Goal: Task Accomplishment & Management: Complete application form

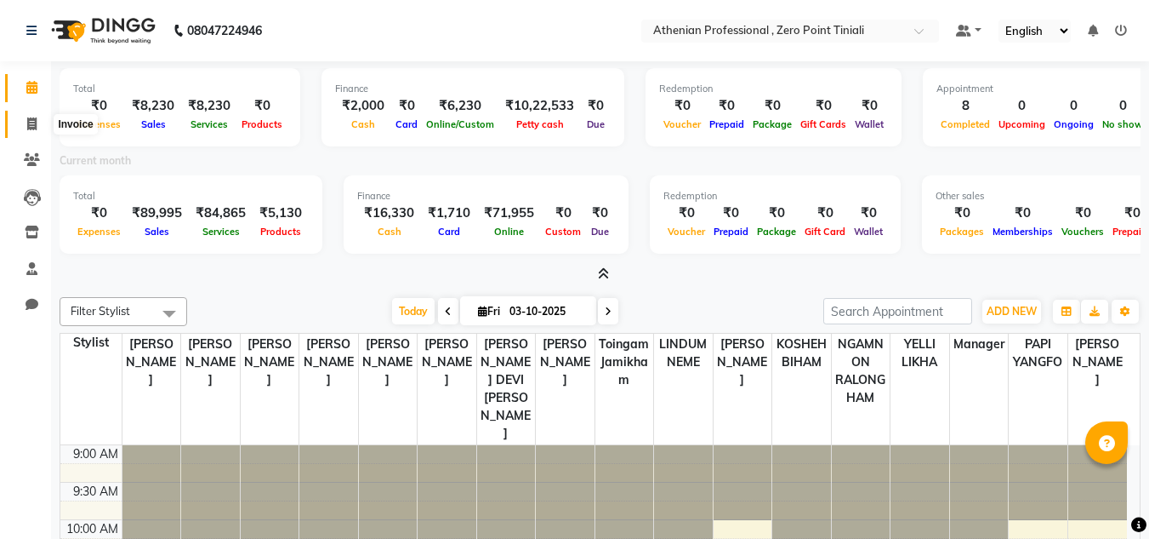
click at [29, 131] on span at bounding box center [32, 125] width 30 height 20
select select "service"
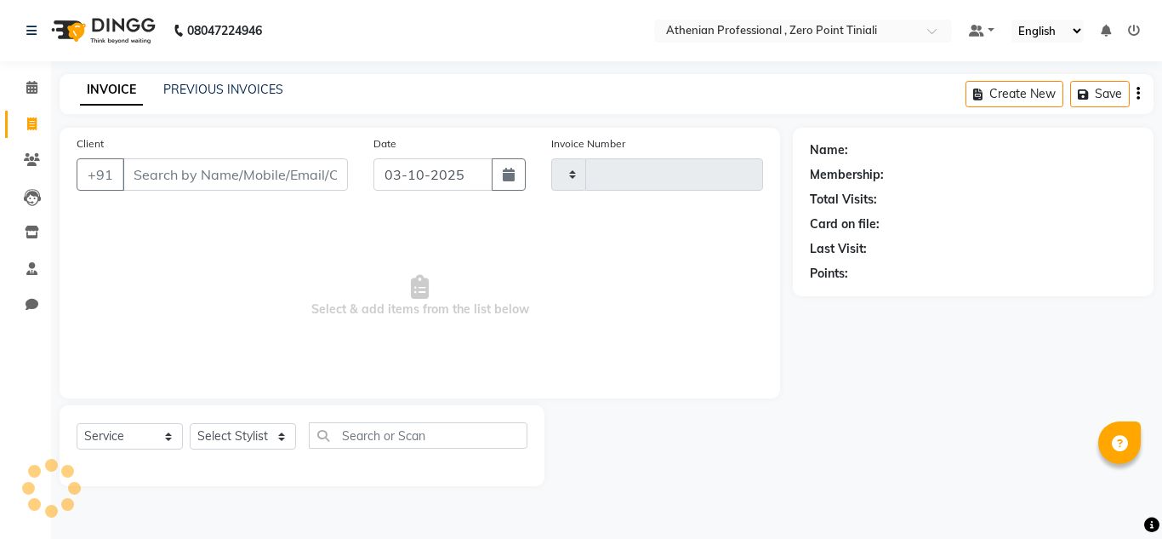
type input "2820"
select select "8300"
click at [201, 94] on link "PREVIOUS INVOICES" at bounding box center [223, 89] width 120 height 15
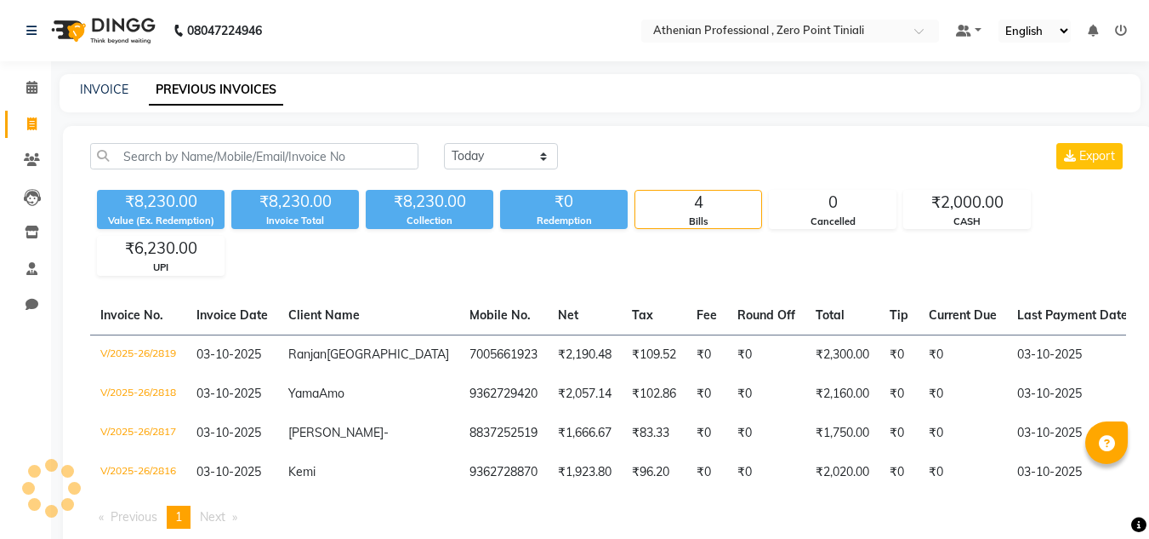
click at [201, 94] on link "PREVIOUS INVOICES" at bounding box center [216, 90] width 134 height 31
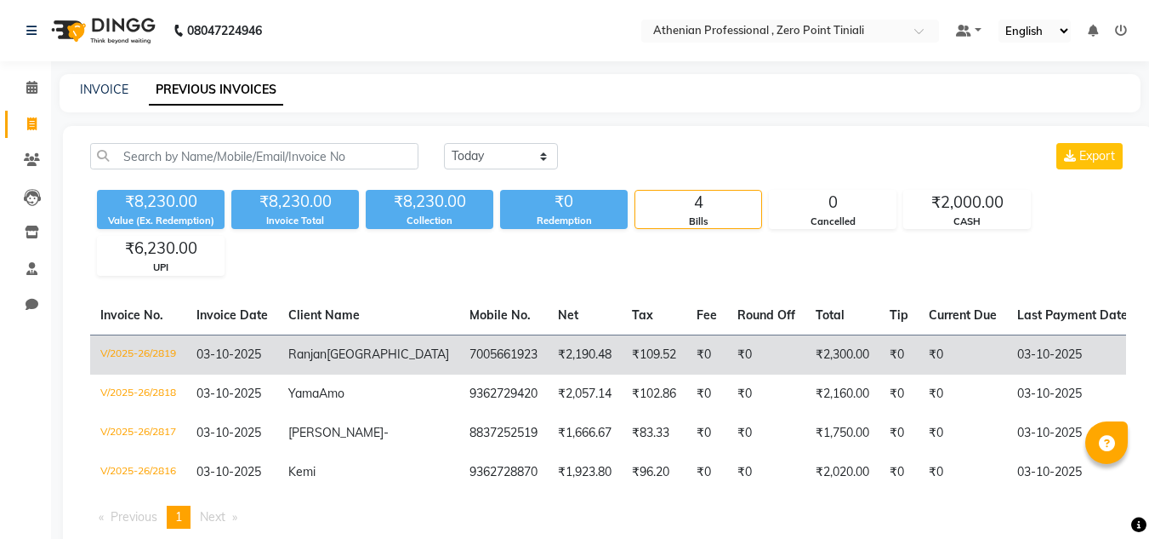
scroll to position [0, 363]
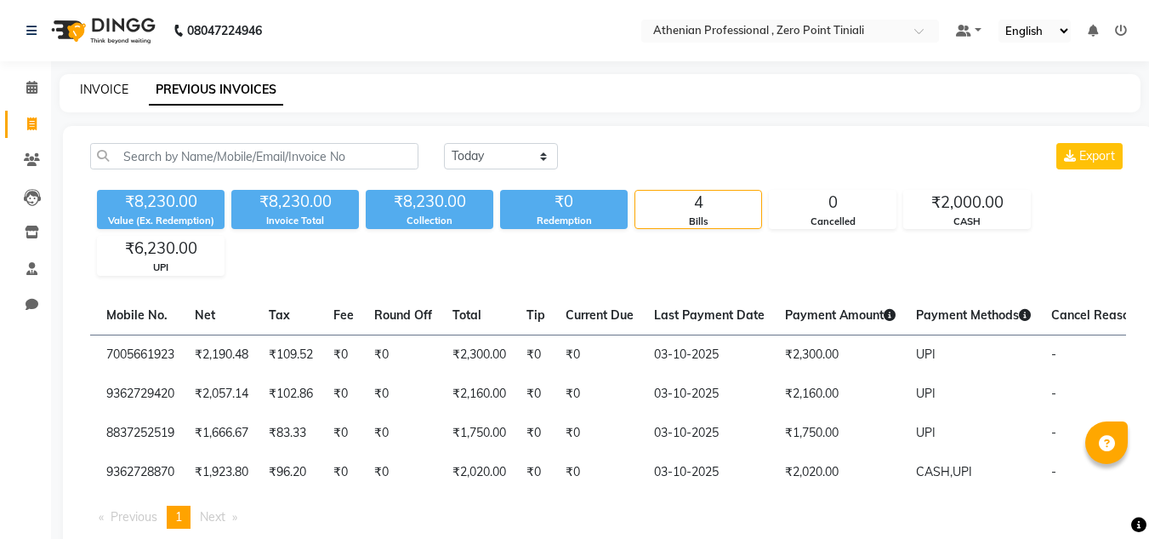
click at [95, 94] on link "INVOICE" at bounding box center [104, 89] width 48 height 15
select select "service"
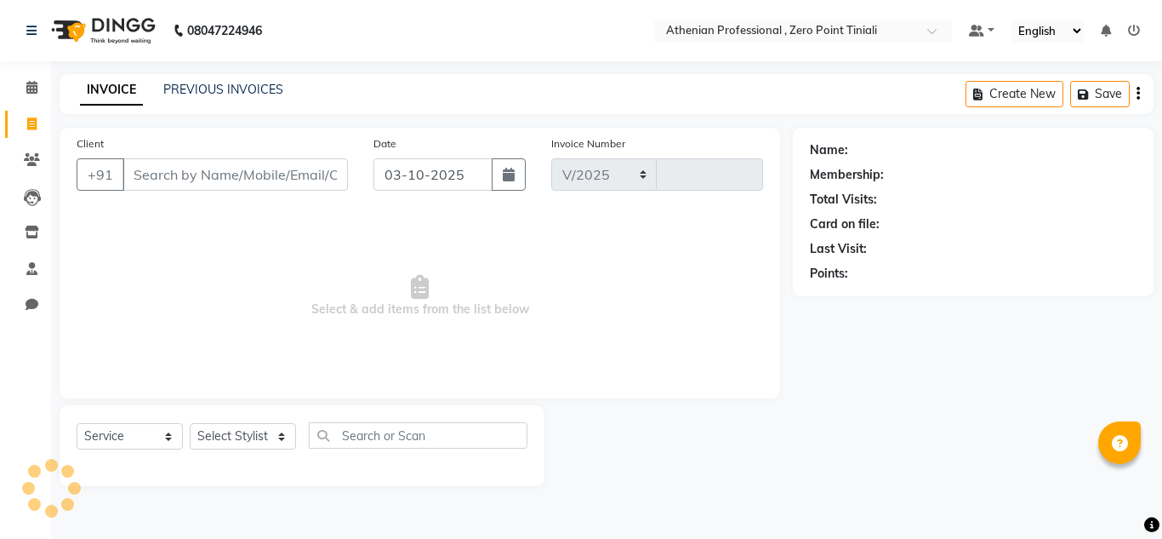
select select "8300"
type input "2820"
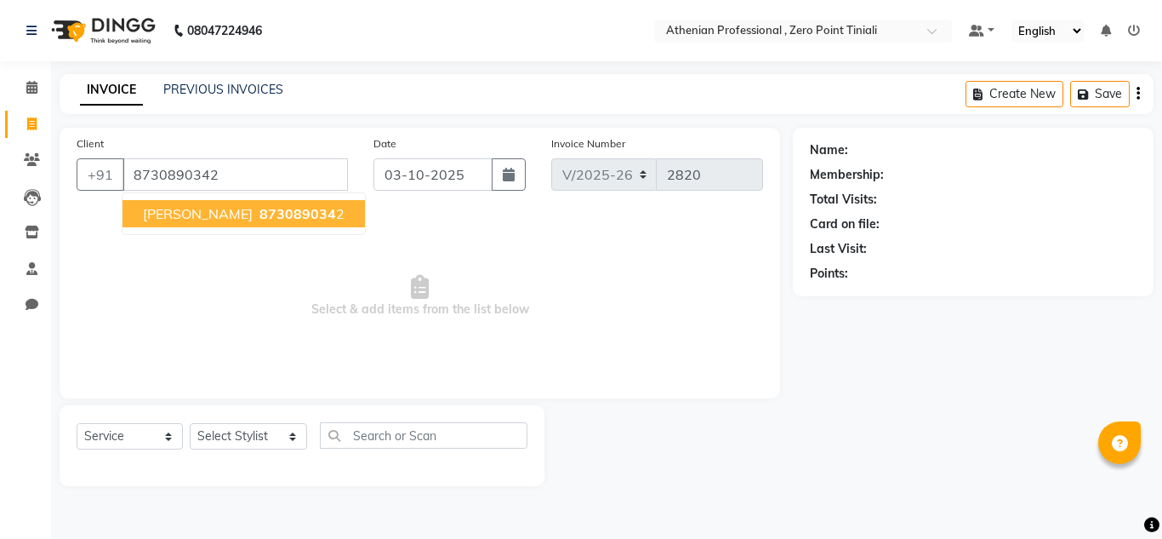
type input "8730890342"
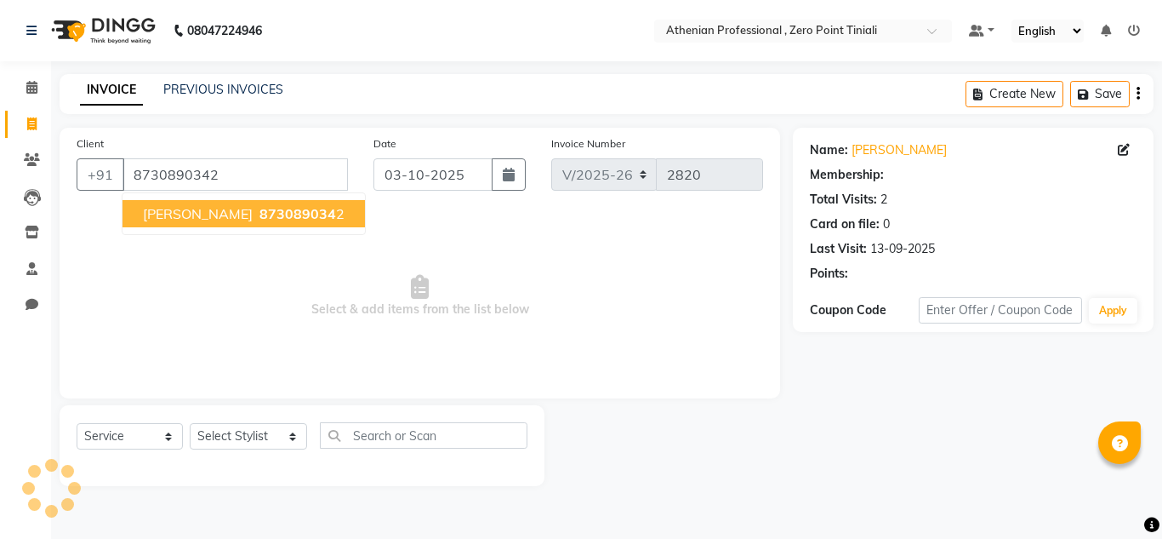
select select "1: Object"
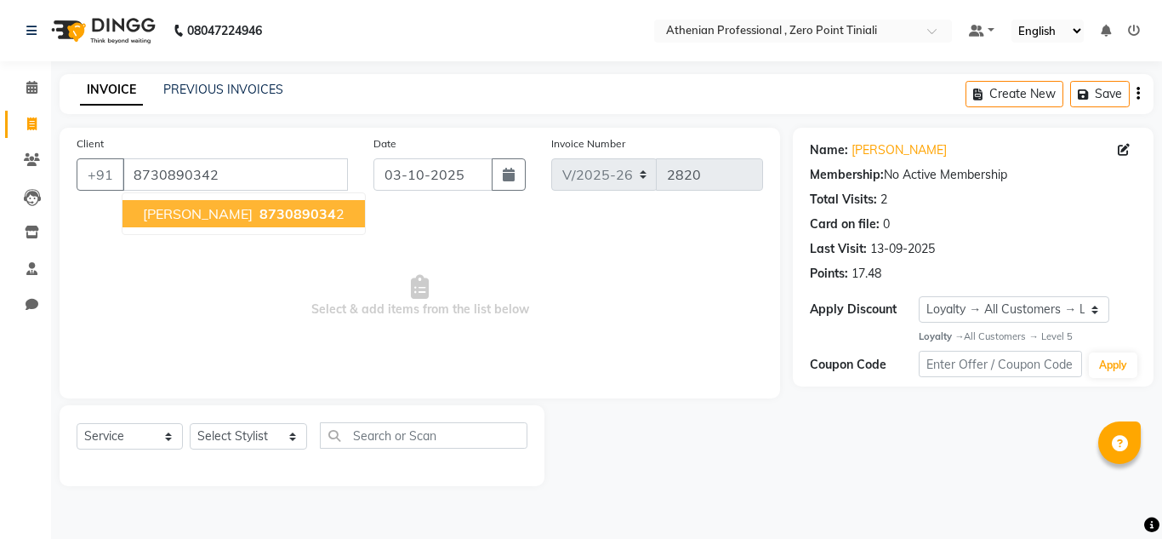
click at [259, 212] on span "873089034" at bounding box center [297, 213] width 77 height 17
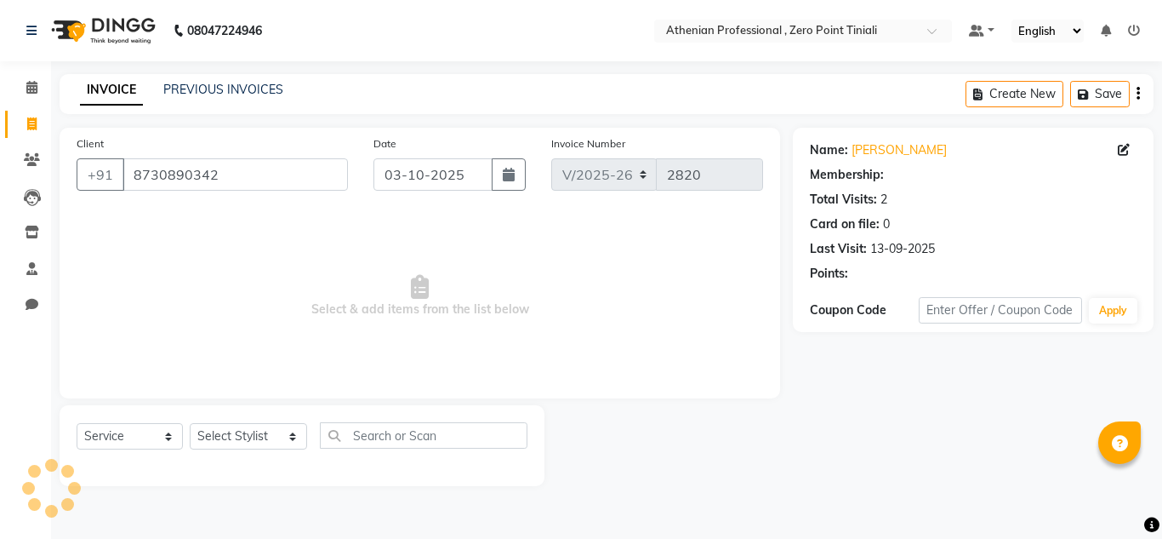
select select "1: Object"
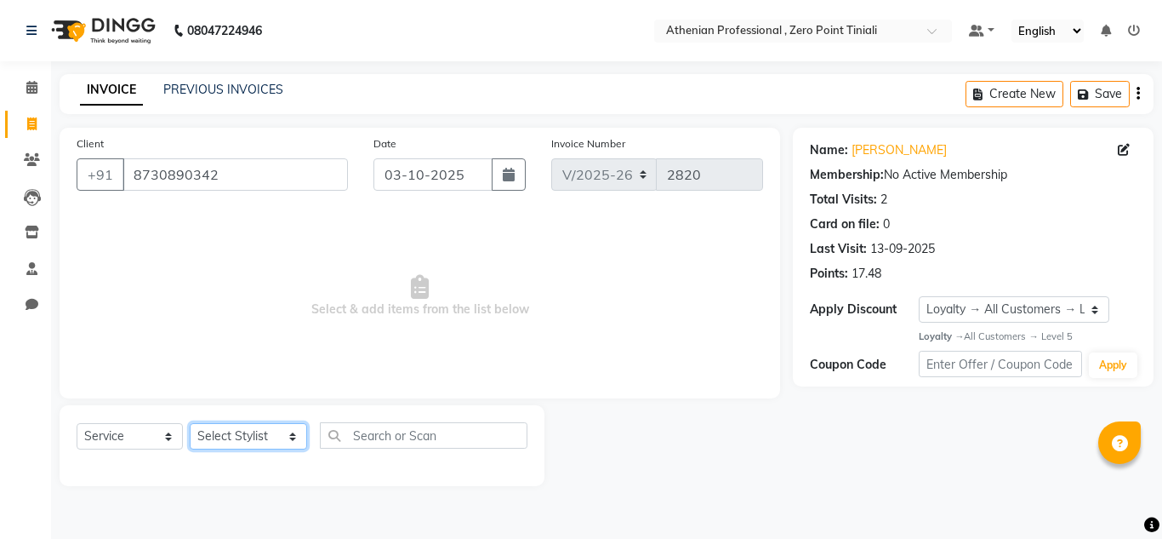
click at [221, 447] on select "Select Stylist [PERSON_NAME][MEDICAL_DATA] Admin [PERSON_NAME] BIHAM LINDUM NEM…" at bounding box center [248, 436] width 117 height 26
select select "80204"
click at [190, 423] on select "Select Stylist [PERSON_NAME][MEDICAL_DATA] Admin [PERSON_NAME] BIHAM LINDUM NEM…" at bounding box center [248, 436] width 117 height 26
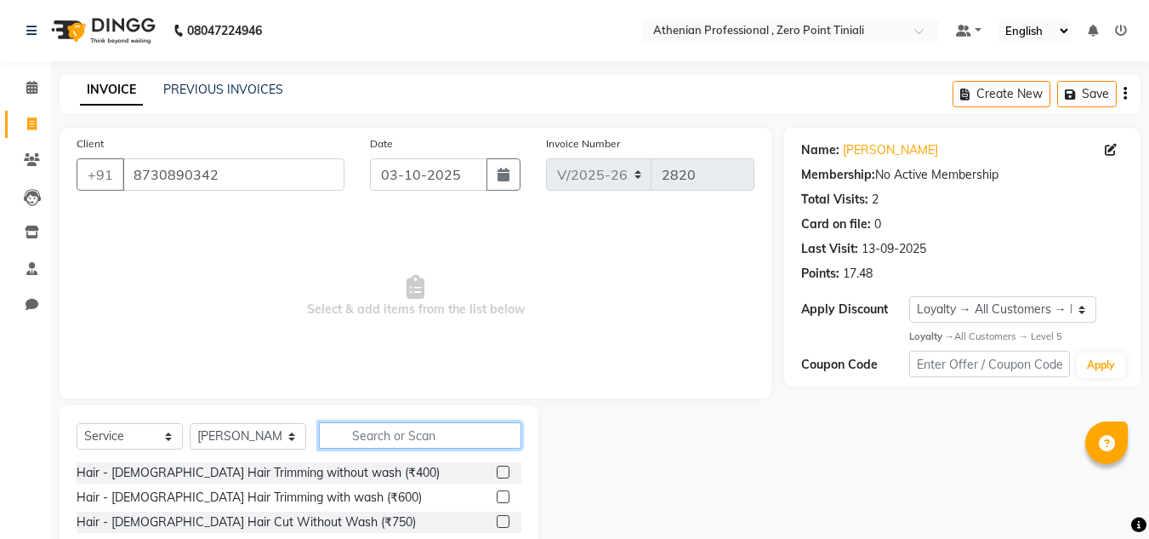
click at [384, 429] on input "text" at bounding box center [420, 435] width 202 height 26
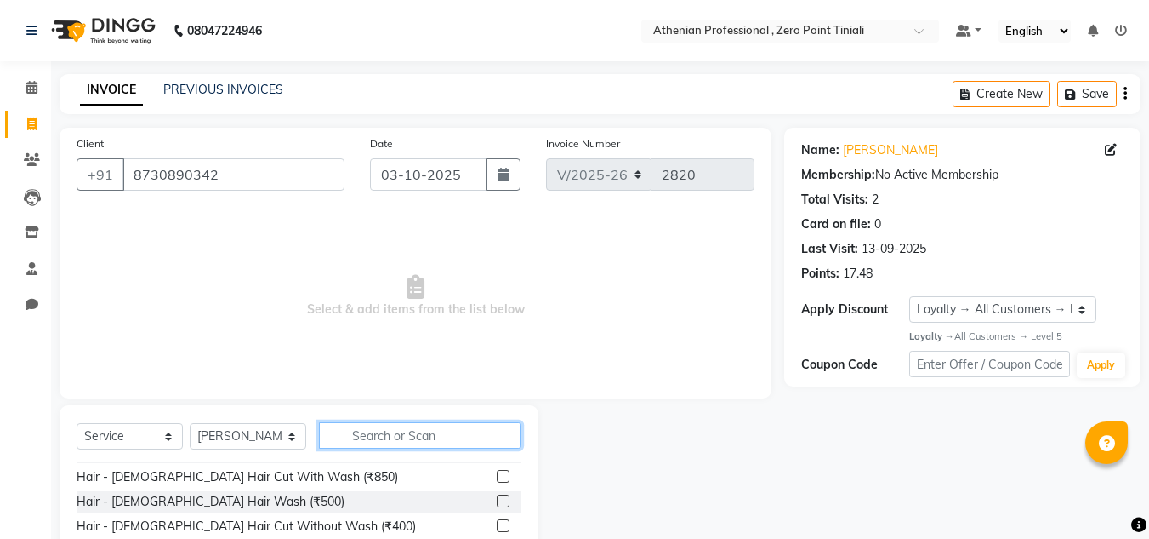
scroll to position [71, 0]
click at [497, 502] on label at bounding box center [503, 499] width 13 height 13
click at [497, 502] on input "checkbox" at bounding box center [502, 500] width 11 height 11
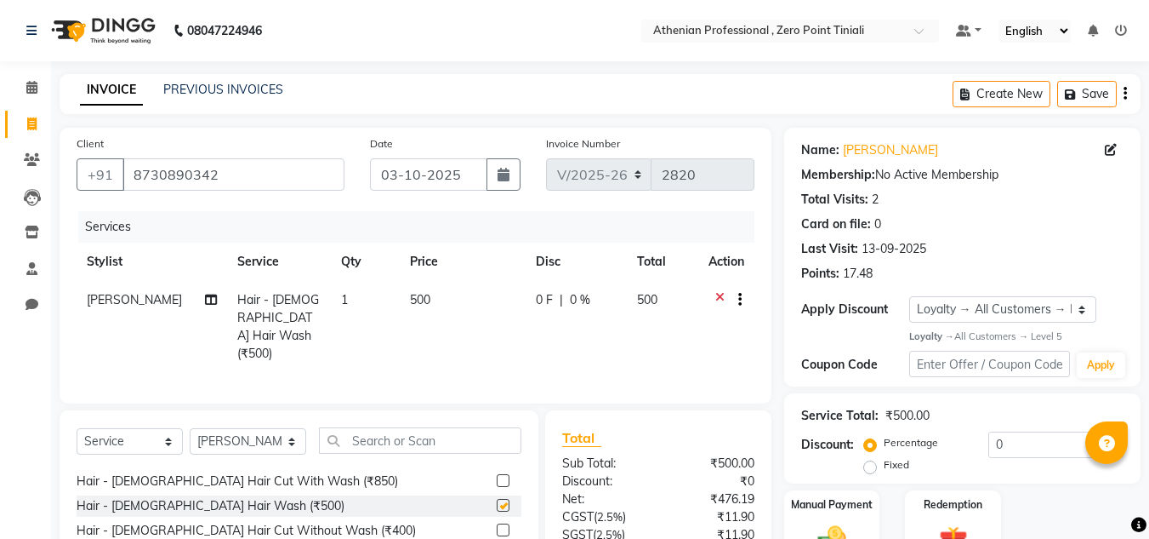
checkbox input "false"
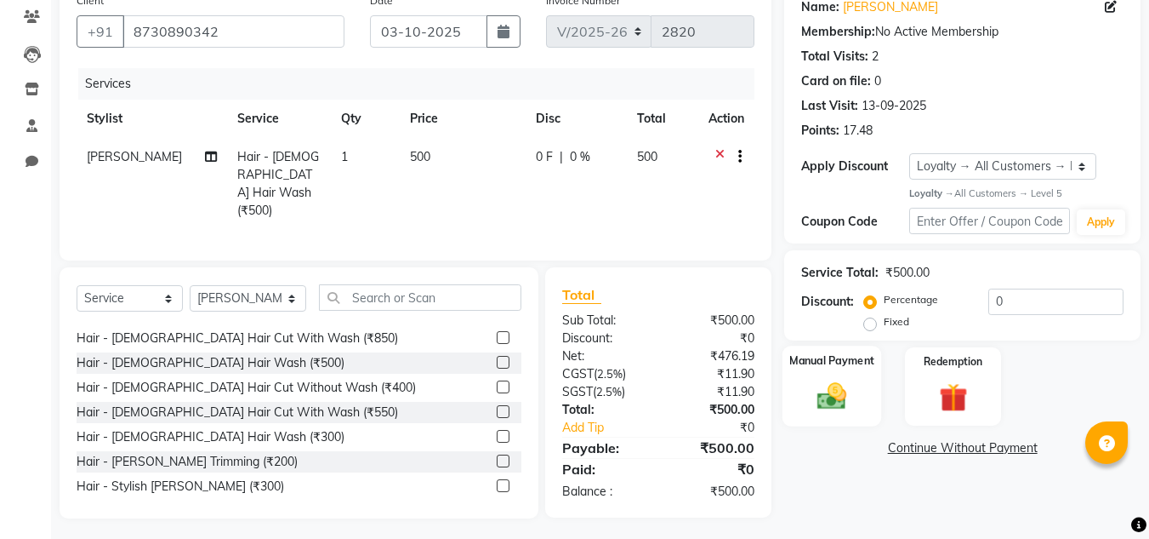
click at [826, 372] on div "Manual Payment" at bounding box center [833, 385] width 100 height 81
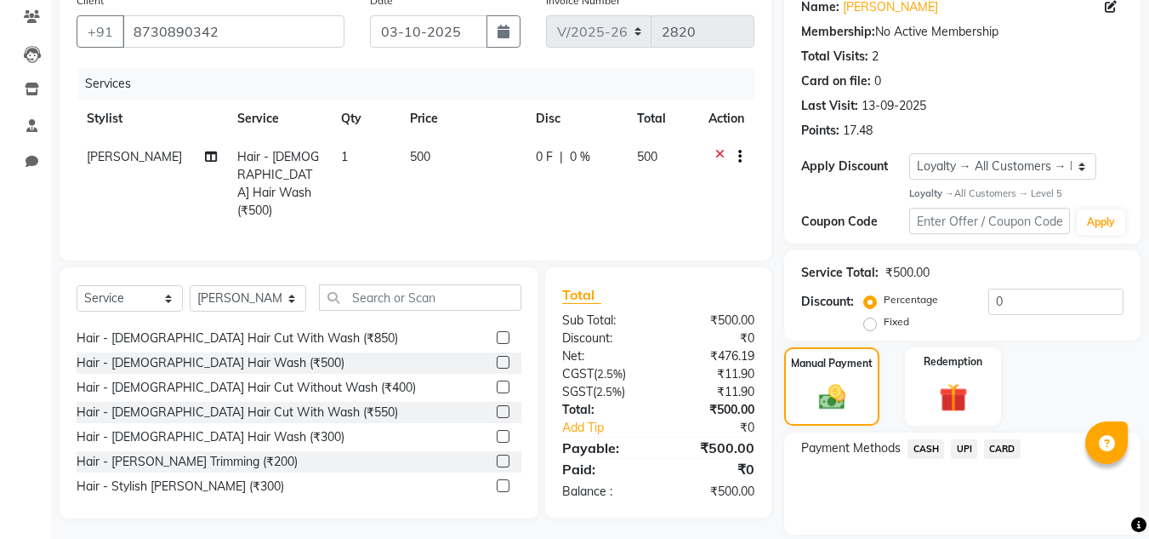
click at [923, 445] on span "CASH" at bounding box center [926, 449] width 37 height 20
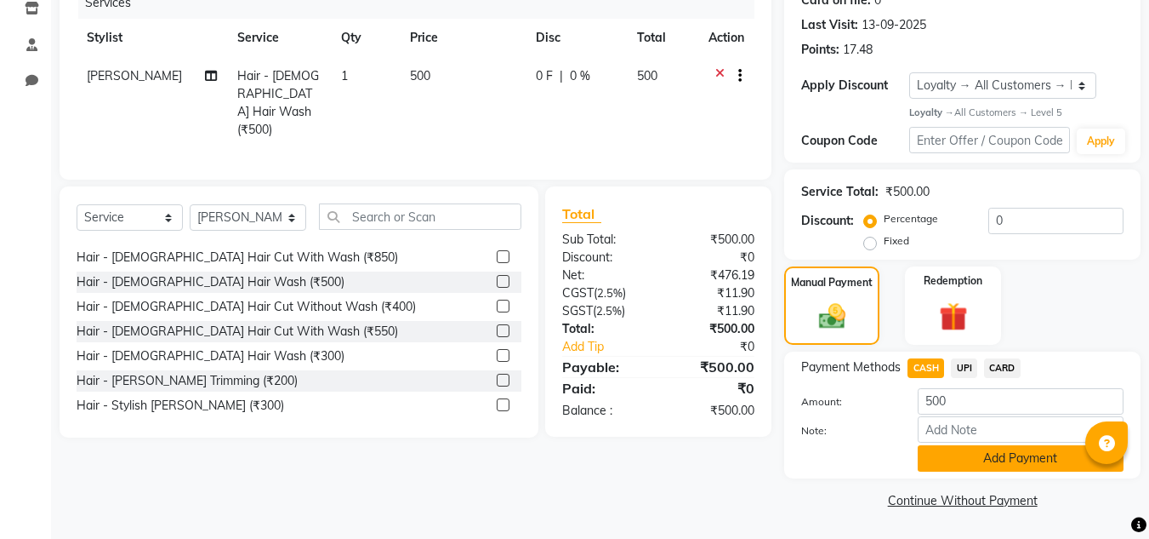
click at [942, 457] on button "Add Payment" at bounding box center [1021, 458] width 206 height 26
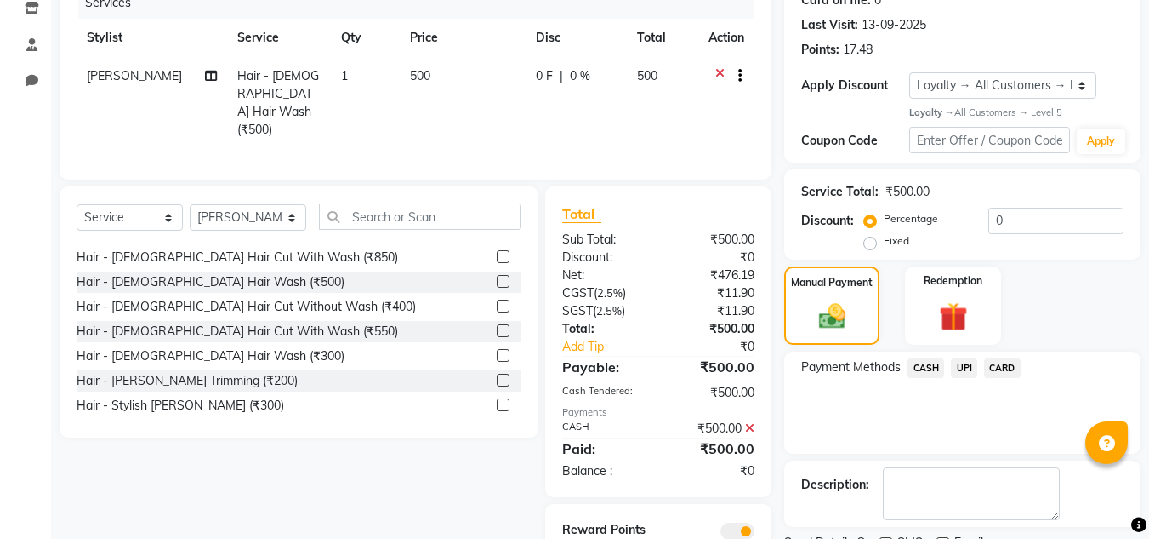
scroll to position [295, 0]
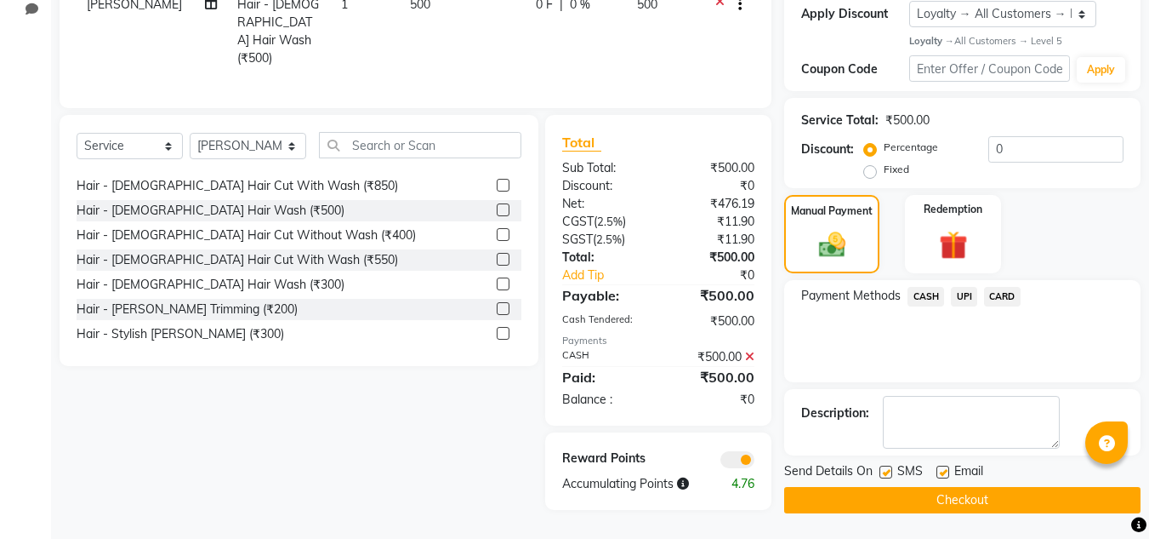
click at [943, 503] on button "Checkout" at bounding box center [962, 500] width 356 height 26
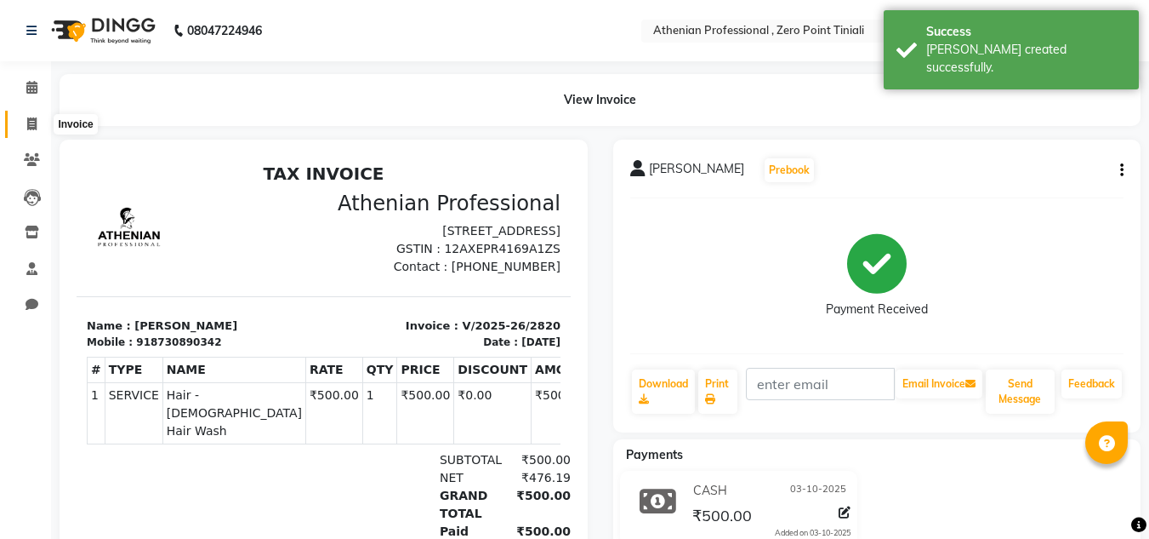
click at [27, 119] on icon at bounding box center [31, 123] width 9 height 13
select select "service"
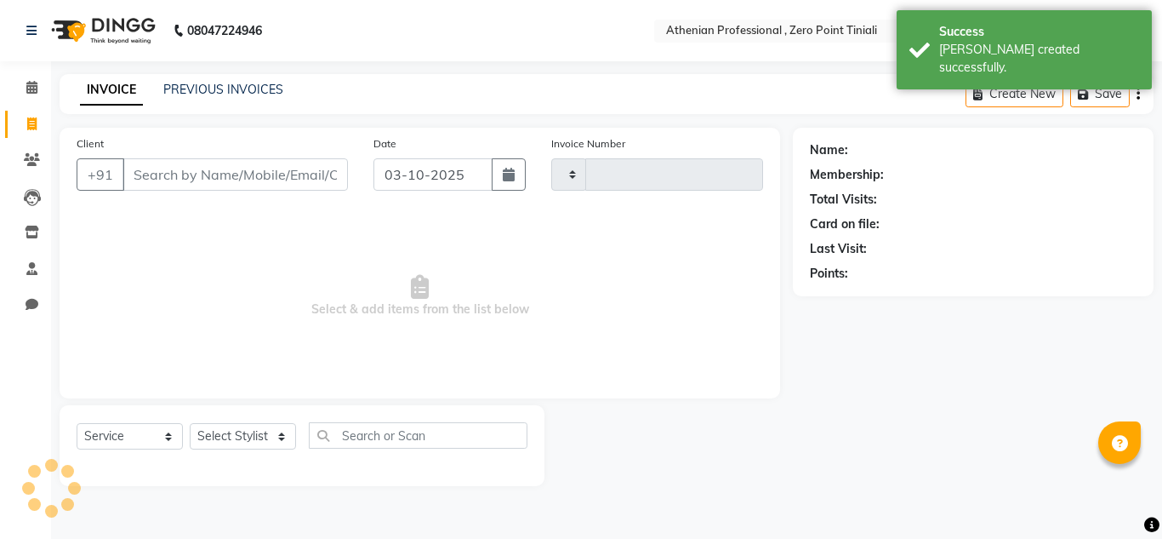
type input "2821"
select select "8300"
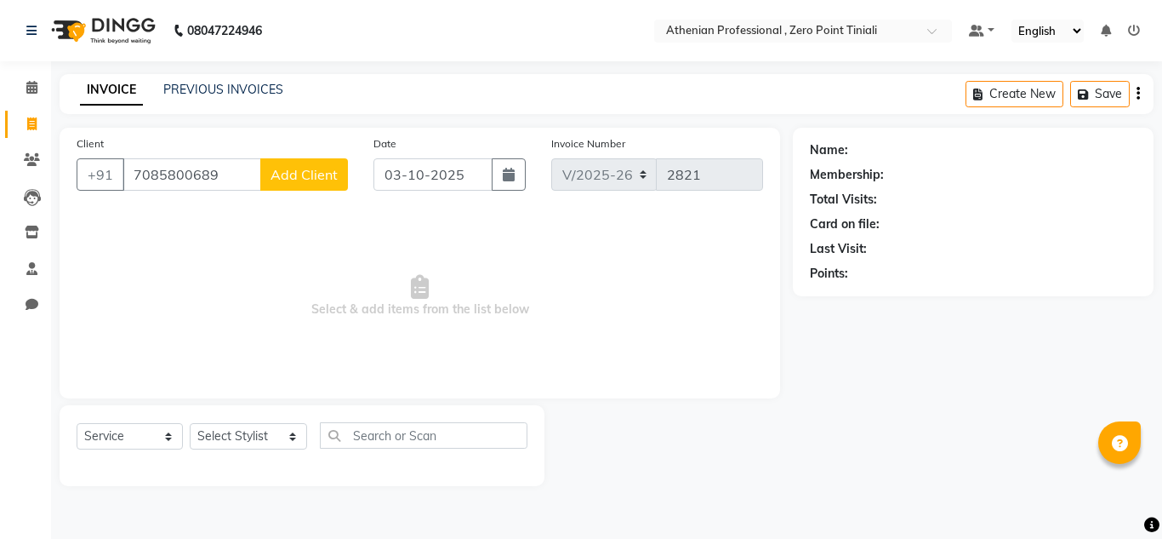
type input "7085800689"
click at [303, 174] on span "Add Client" at bounding box center [304, 174] width 67 height 17
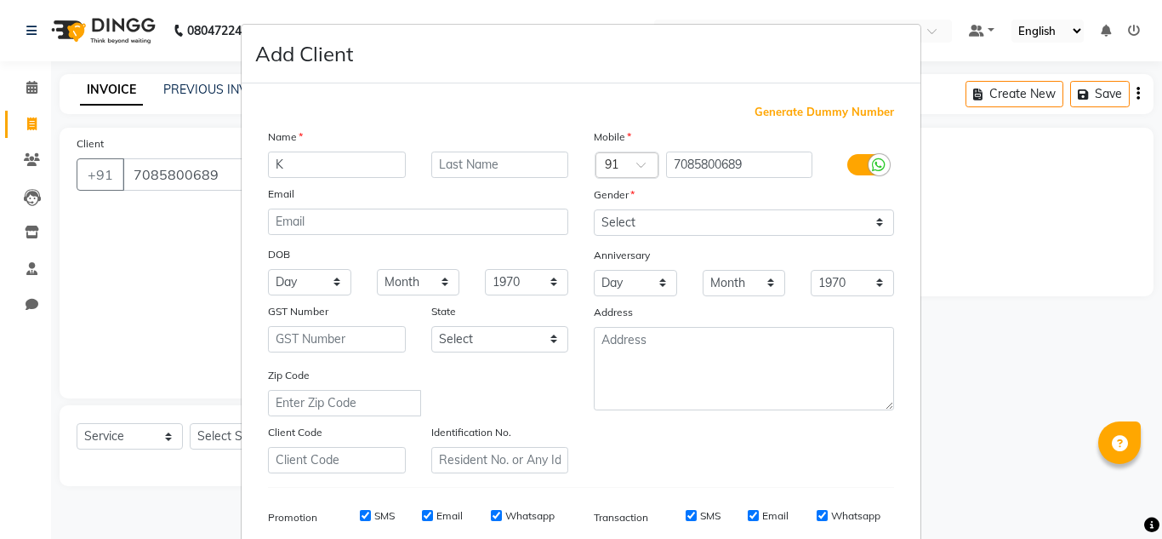
type input "K"
click at [506, 172] on input "text" at bounding box center [500, 164] width 138 height 26
type input "Yami"
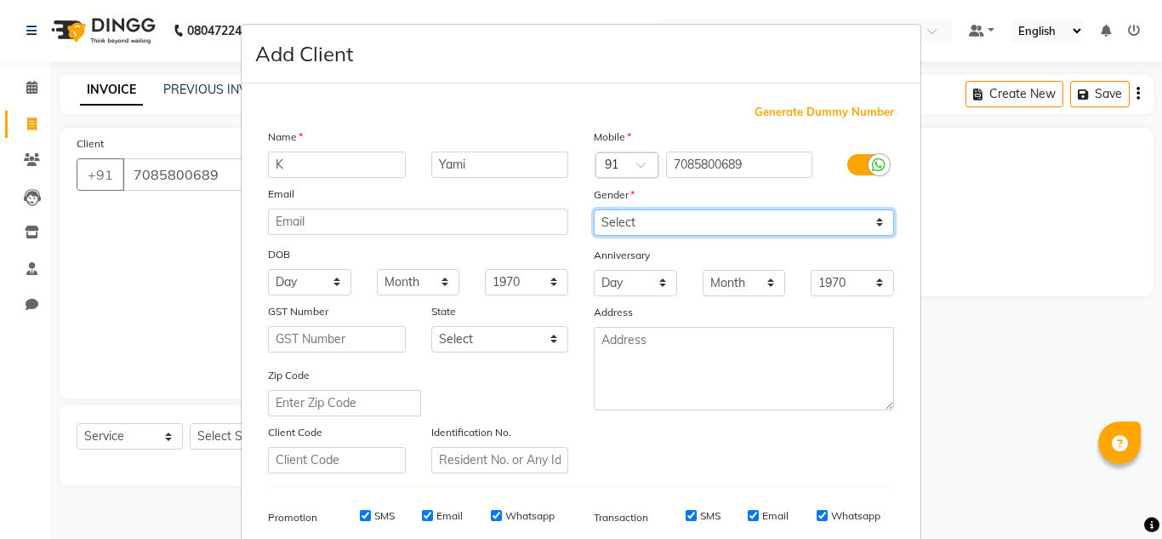
click at [647, 221] on select "Select [DEMOGRAPHIC_DATA] [DEMOGRAPHIC_DATA] Other Prefer Not To Say" at bounding box center [744, 222] width 300 height 26
select select "[DEMOGRAPHIC_DATA]"
click at [594, 209] on select "Select [DEMOGRAPHIC_DATA] [DEMOGRAPHIC_DATA] Other Prefer Not To Say" at bounding box center [744, 222] width 300 height 26
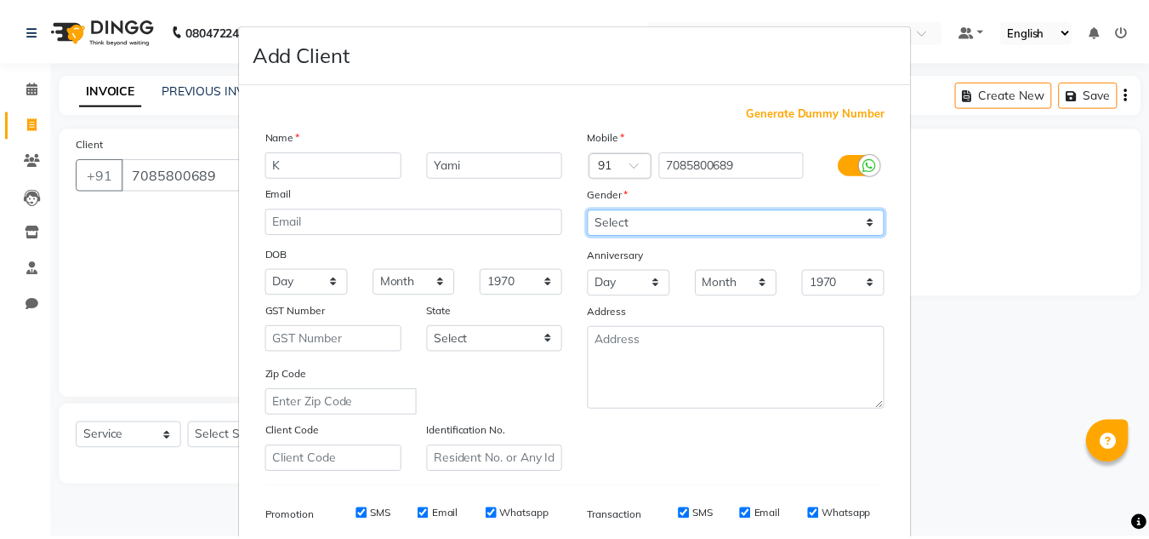
scroll to position [247, 0]
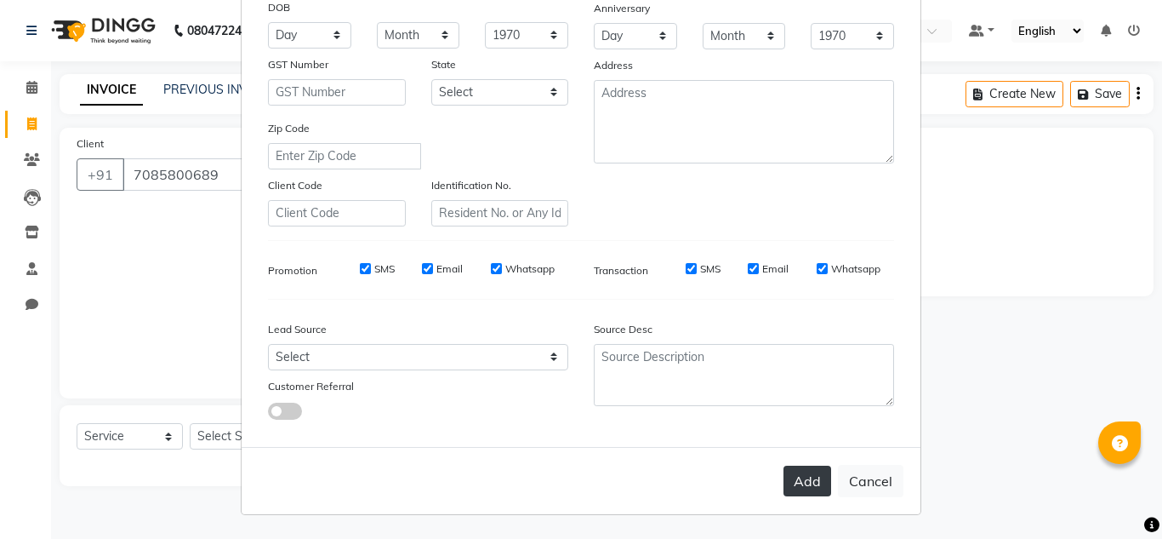
click at [803, 479] on button "Add" at bounding box center [808, 480] width 48 height 31
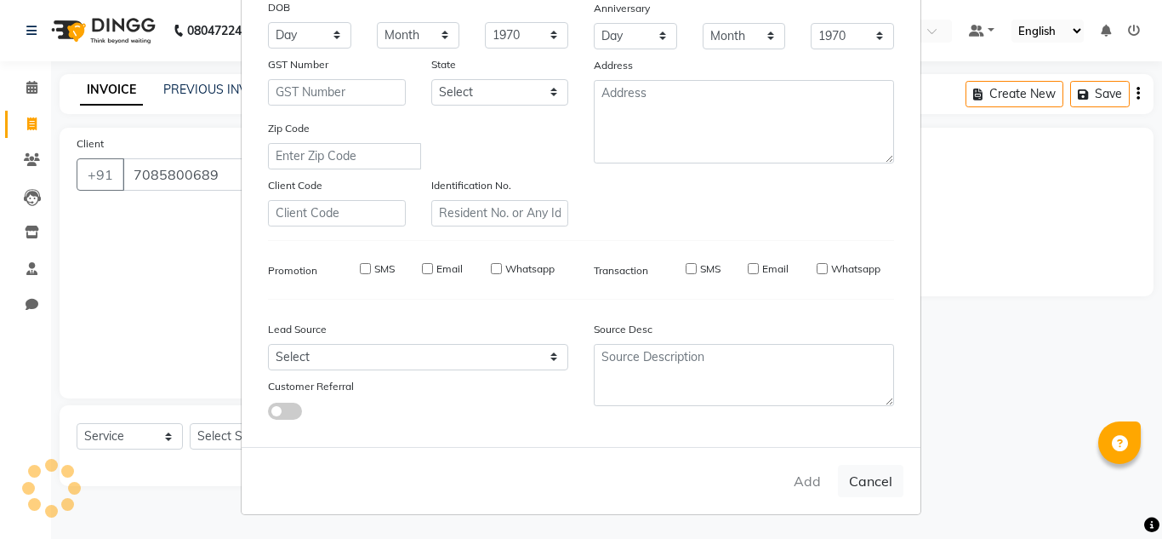
select select
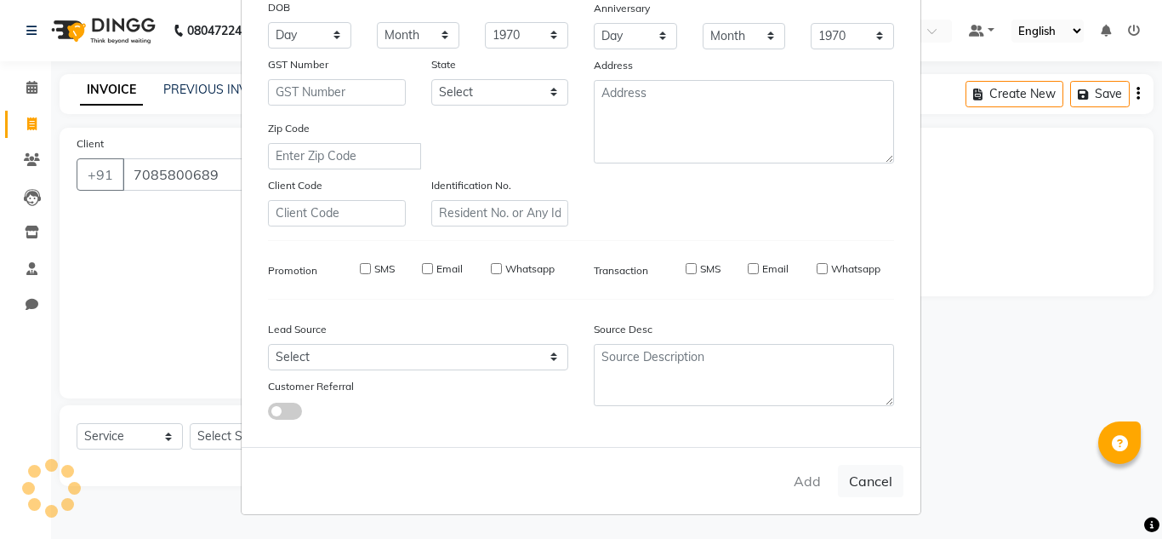
select select
checkbox input "false"
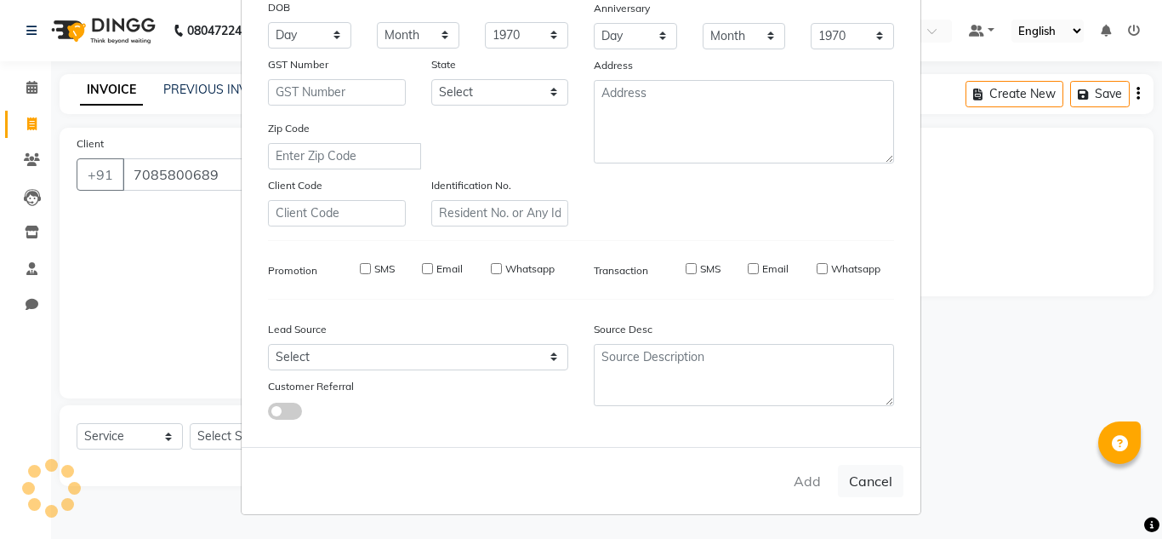
checkbox input "false"
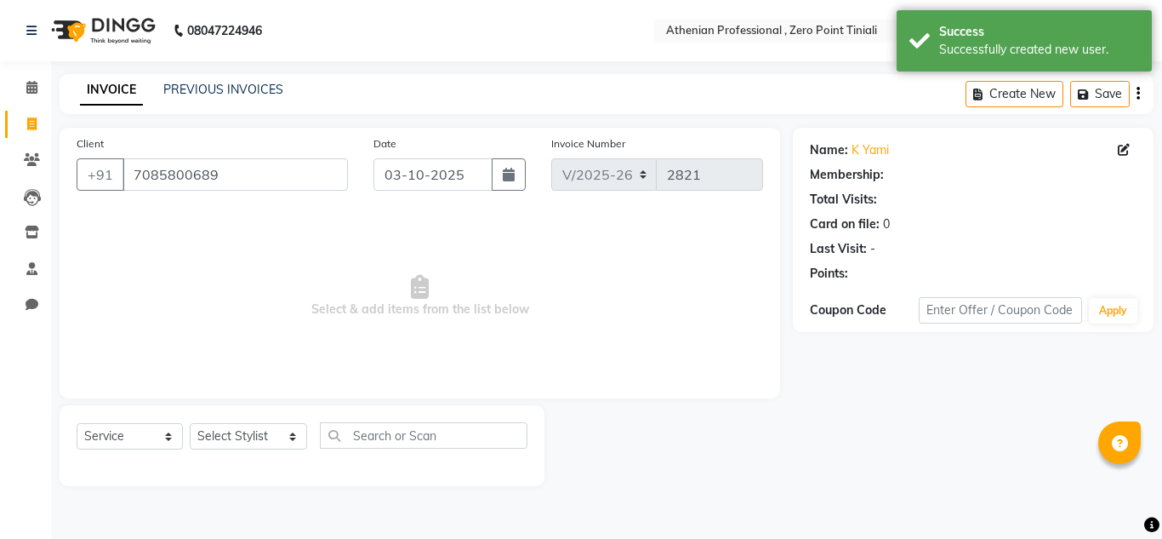
select select "1: Object"
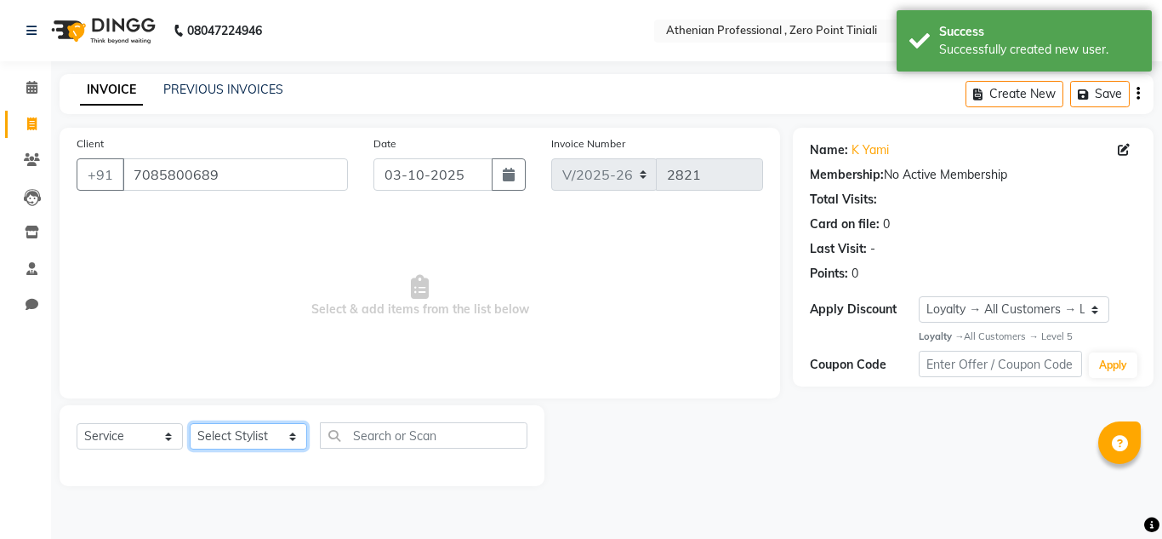
click at [256, 436] on select "Select Stylist [PERSON_NAME][MEDICAL_DATA] Admin [PERSON_NAME] BIHAM LINDUM NEM…" at bounding box center [248, 436] width 117 height 26
select select "80207"
click at [190, 423] on select "Select Stylist [PERSON_NAME][MEDICAL_DATA] Admin [PERSON_NAME] BIHAM LINDUM NEM…" at bounding box center [248, 436] width 117 height 26
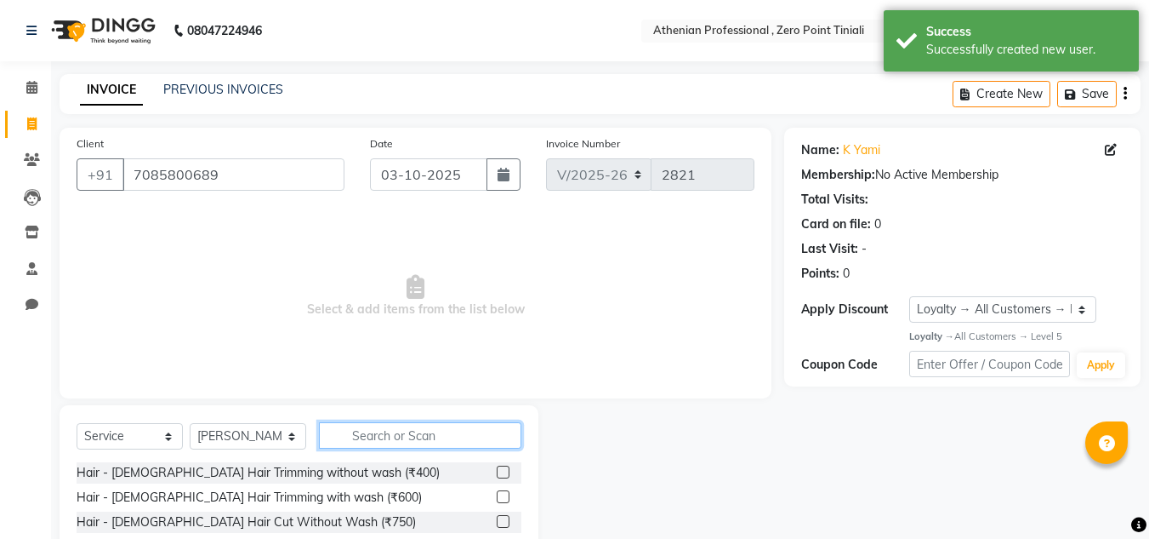
click at [398, 441] on input "text" at bounding box center [420, 435] width 202 height 26
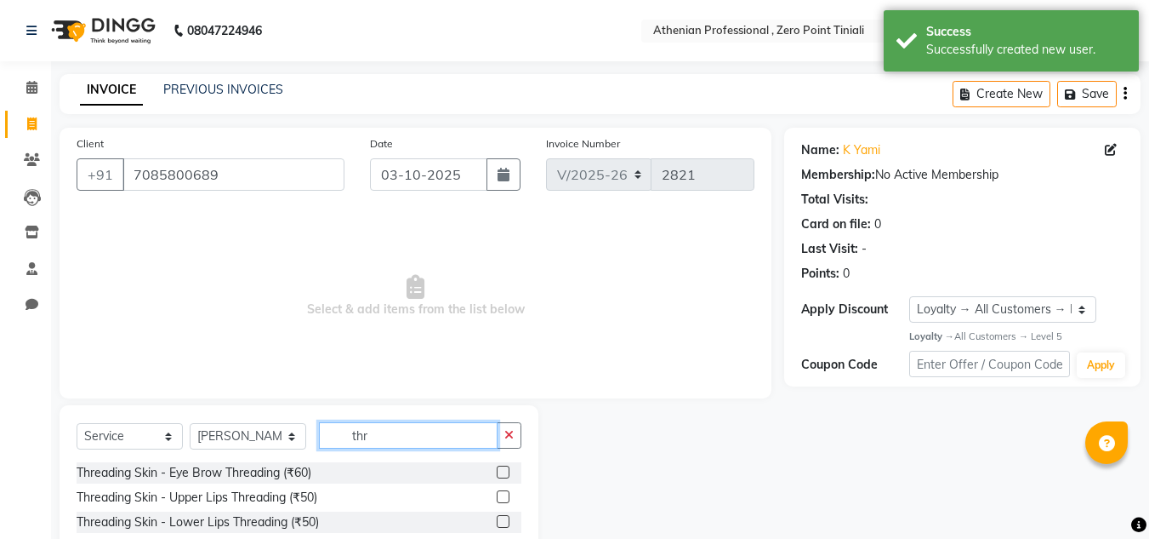
type input "thr"
click at [497, 476] on label at bounding box center [503, 471] width 13 height 13
click at [497, 476] on input "checkbox" at bounding box center [502, 472] width 11 height 11
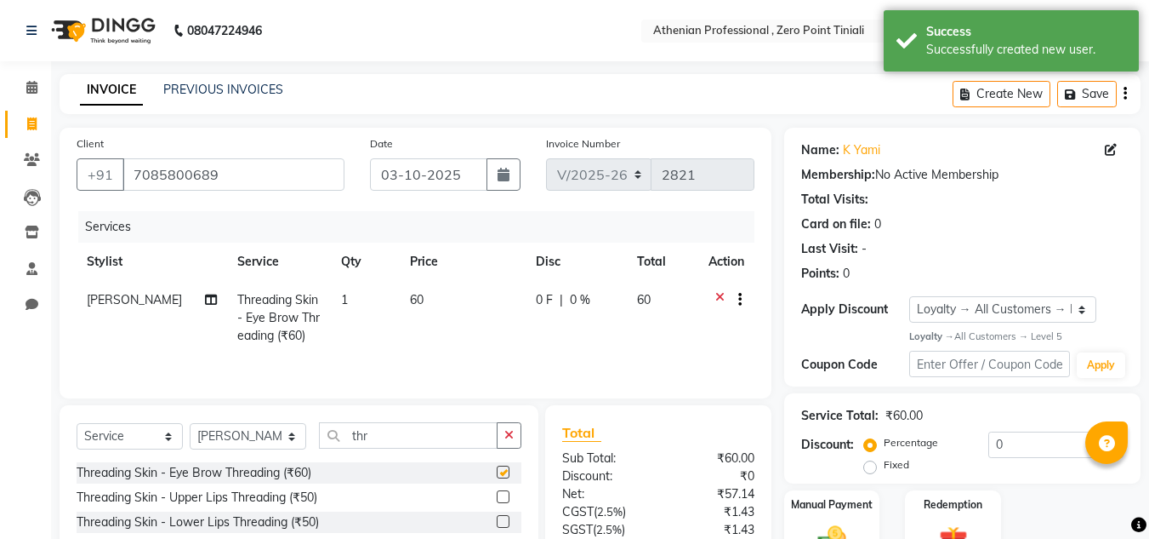
checkbox input "false"
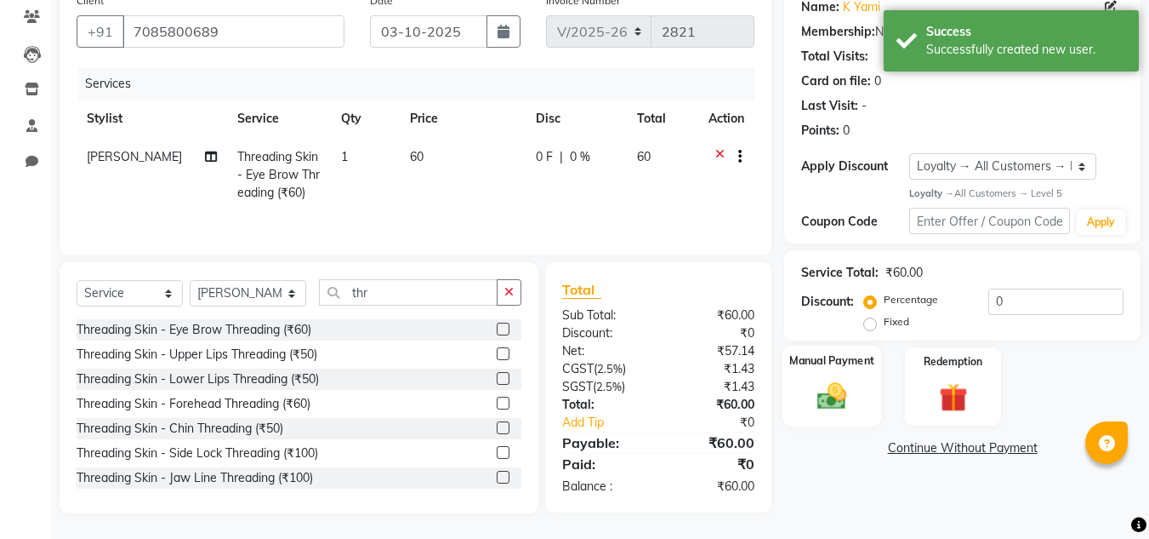
click at [838, 401] on img at bounding box center [832, 396] width 48 height 34
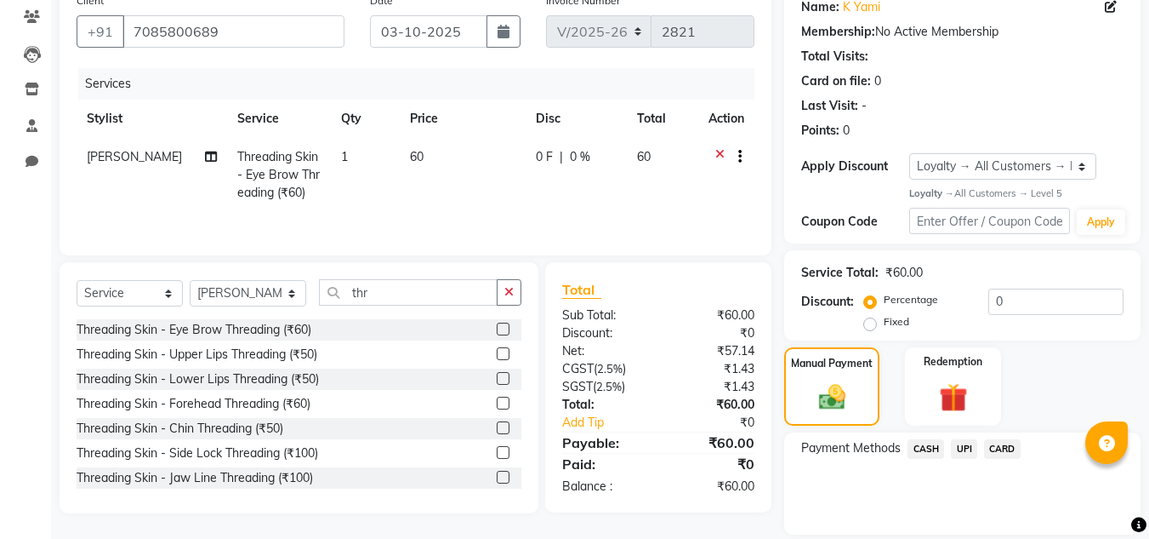
click at [957, 454] on span "UPI" at bounding box center [964, 449] width 26 height 20
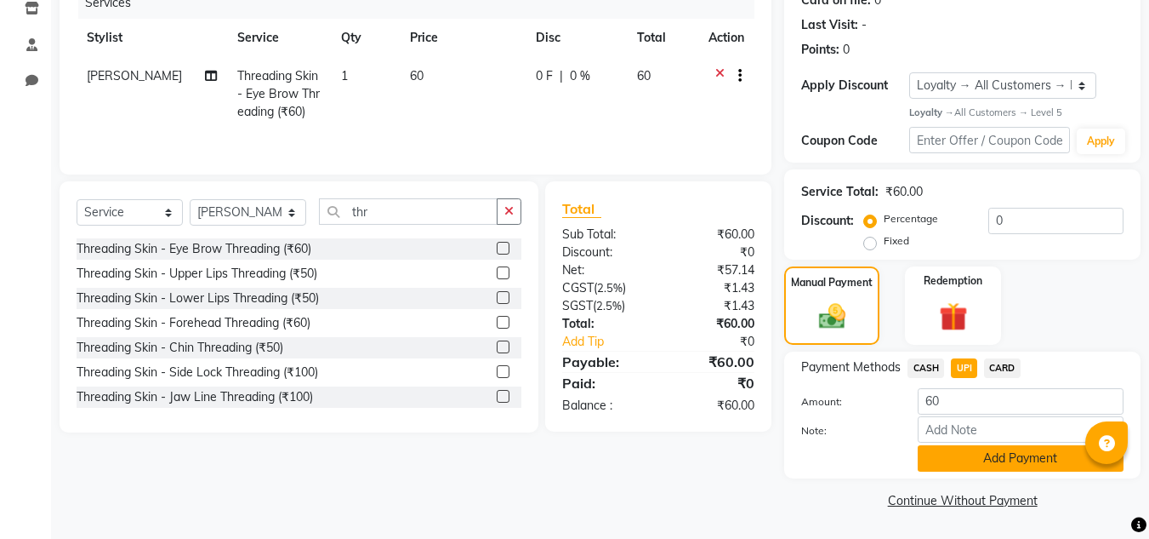
click at [974, 470] on button "Add Payment" at bounding box center [1021, 458] width 206 height 26
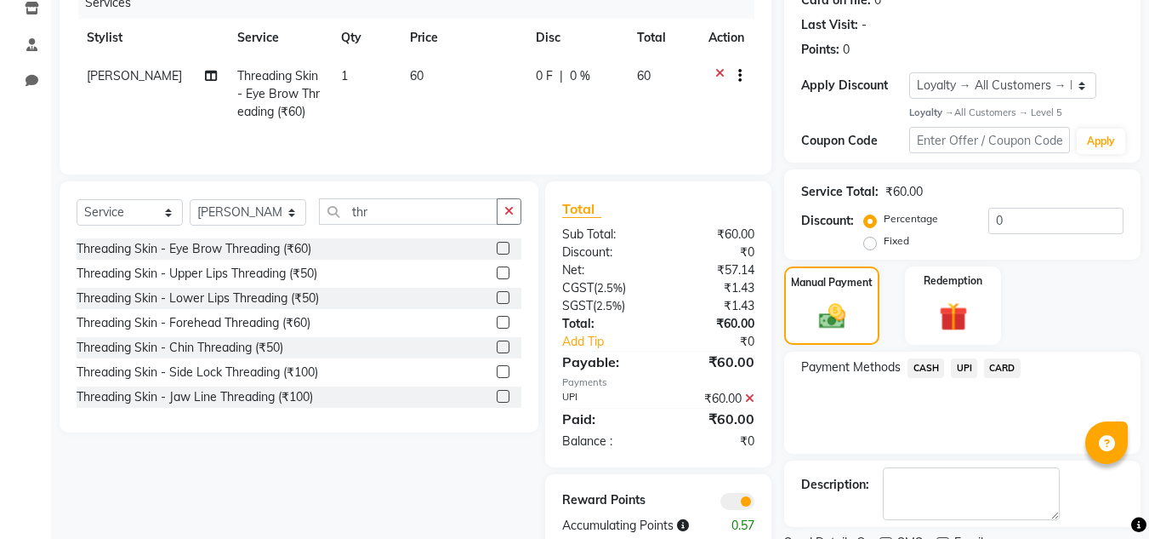
scroll to position [295, 0]
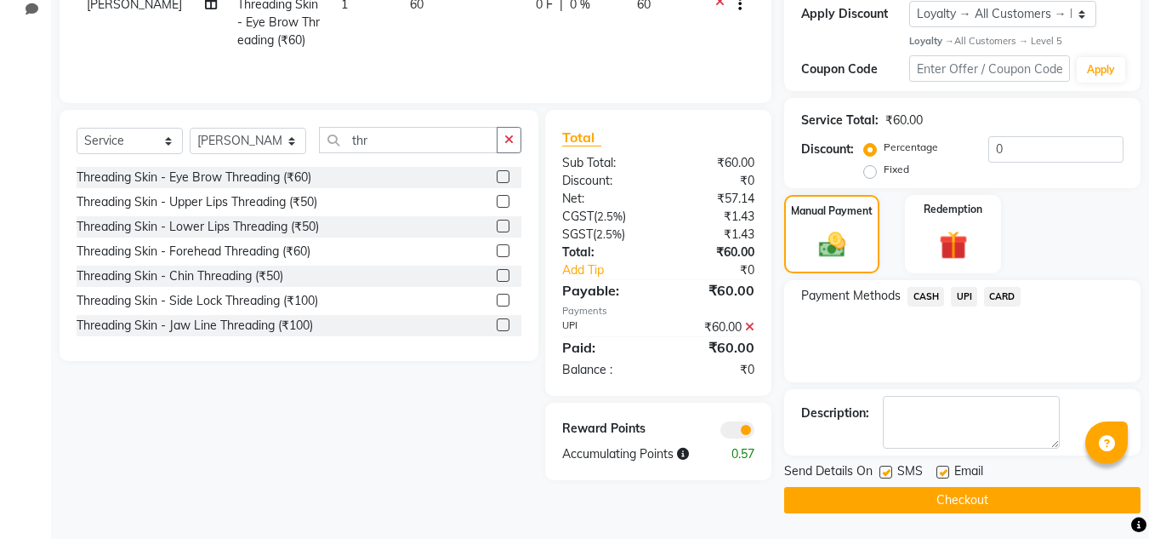
click at [970, 505] on button "Checkout" at bounding box center [962, 500] width 356 height 26
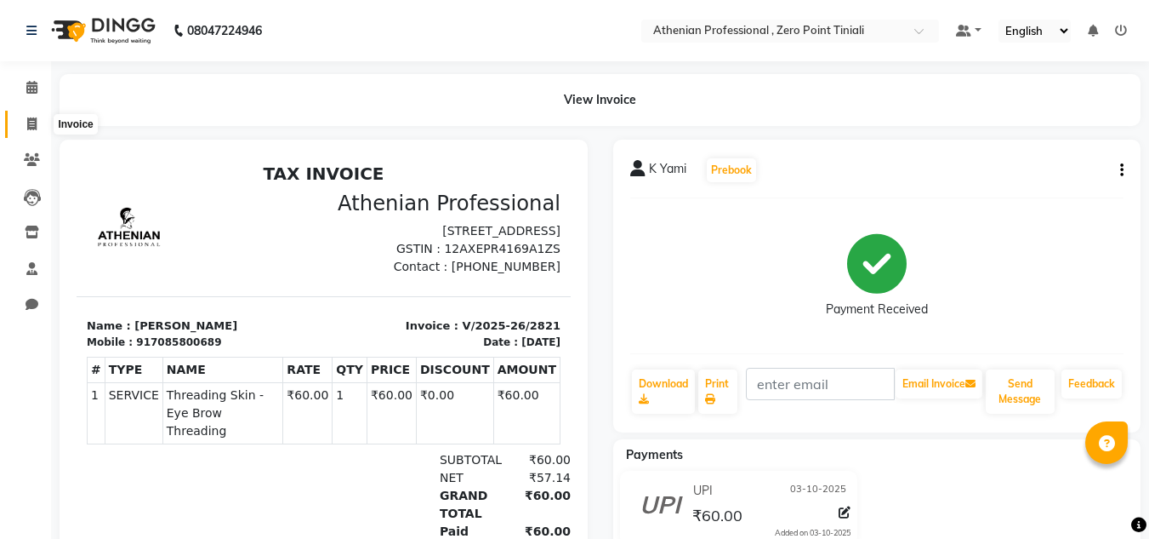
click at [30, 122] on icon at bounding box center [31, 123] width 9 height 13
select select "service"
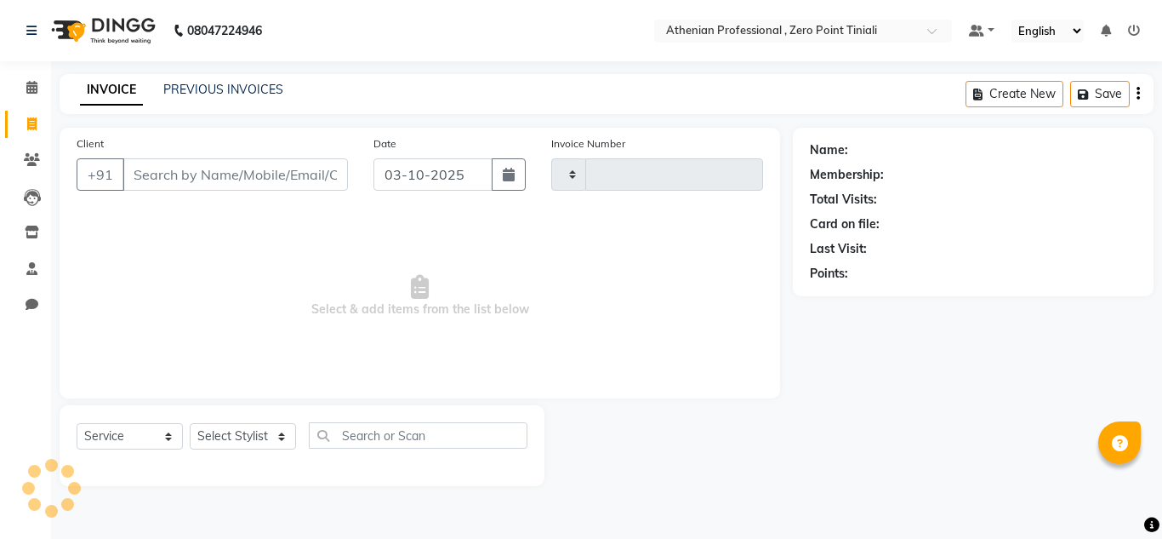
type input "2822"
select select "8300"
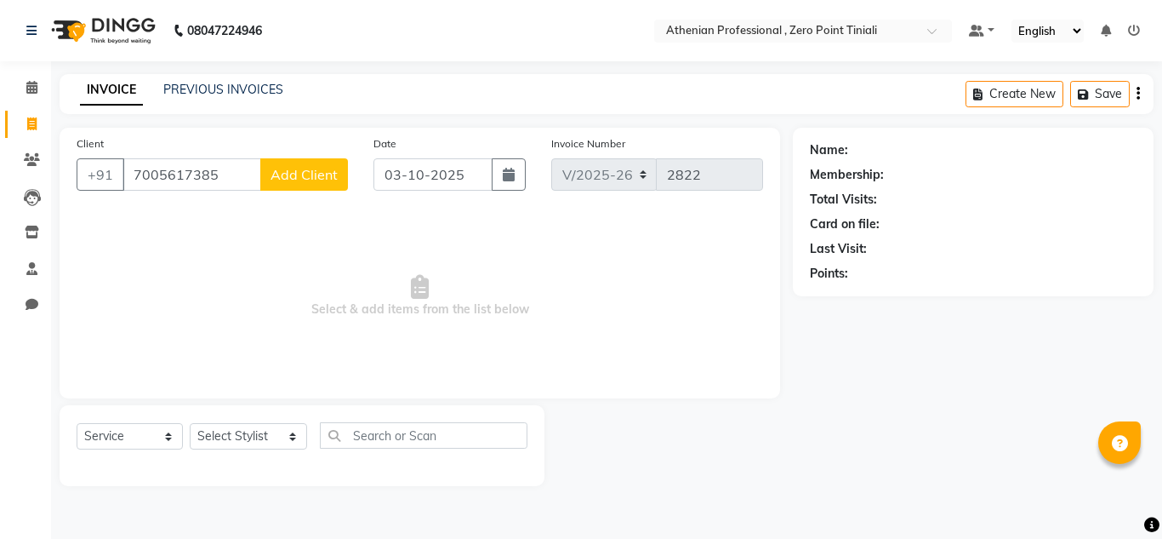
type input "7005617385"
click at [311, 180] on span "Add Client" at bounding box center [304, 174] width 67 height 17
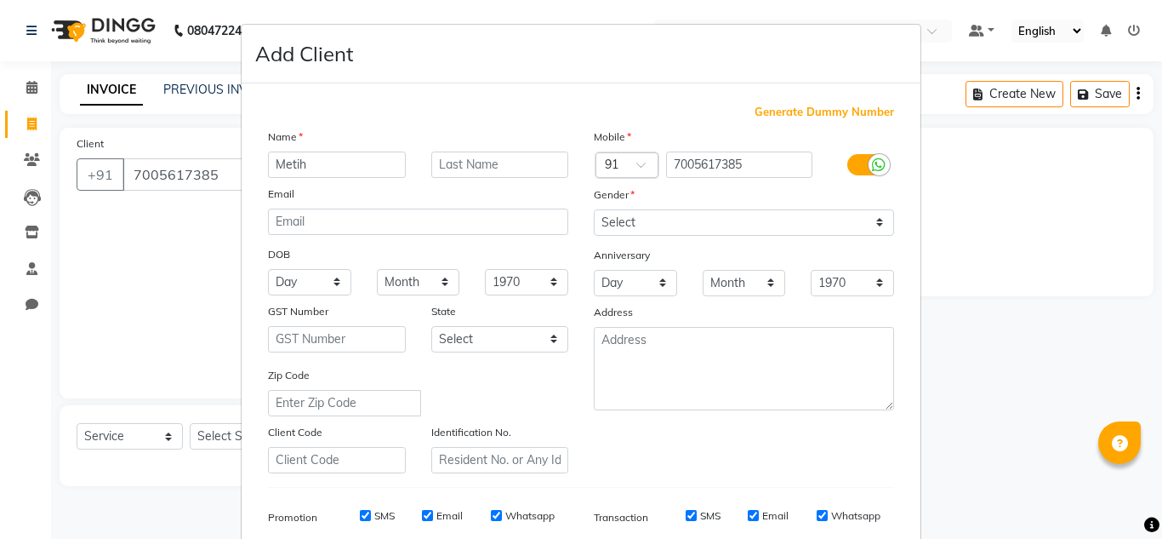
type input "Metih"
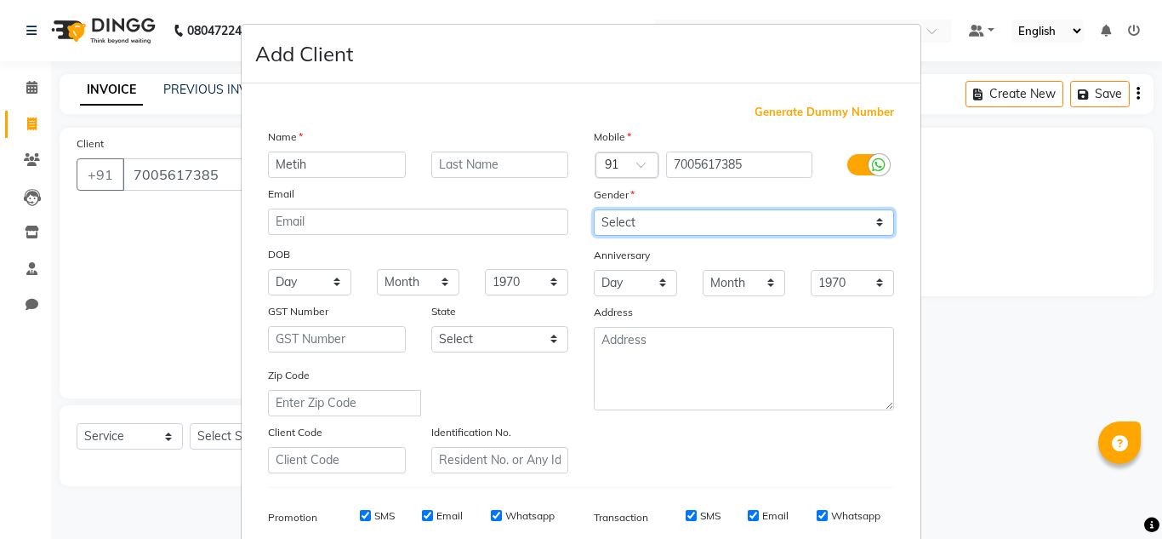
click at [700, 222] on select "Select [DEMOGRAPHIC_DATA] [DEMOGRAPHIC_DATA] Other Prefer Not To Say" at bounding box center [744, 222] width 300 height 26
click at [594, 209] on select "Select [DEMOGRAPHIC_DATA] [DEMOGRAPHIC_DATA] Other Prefer Not To Say" at bounding box center [744, 222] width 300 height 26
click at [783, 233] on select "Select [DEMOGRAPHIC_DATA] [DEMOGRAPHIC_DATA] Other Prefer Not To Say" at bounding box center [744, 222] width 300 height 26
click at [594, 209] on select "Select [DEMOGRAPHIC_DATA] [DEMOGRAPHIC_DATA] Other Prefer Not To Say" at bounding box center [744, 222] width 300 height 26
click at [824, 225] on select "Select [DEMOGRAPHIC_DATA] [DEMOGRAPHIC_DATA] Other Prefer Not To Say" at bounding box center [744, 222] width 300 height 26
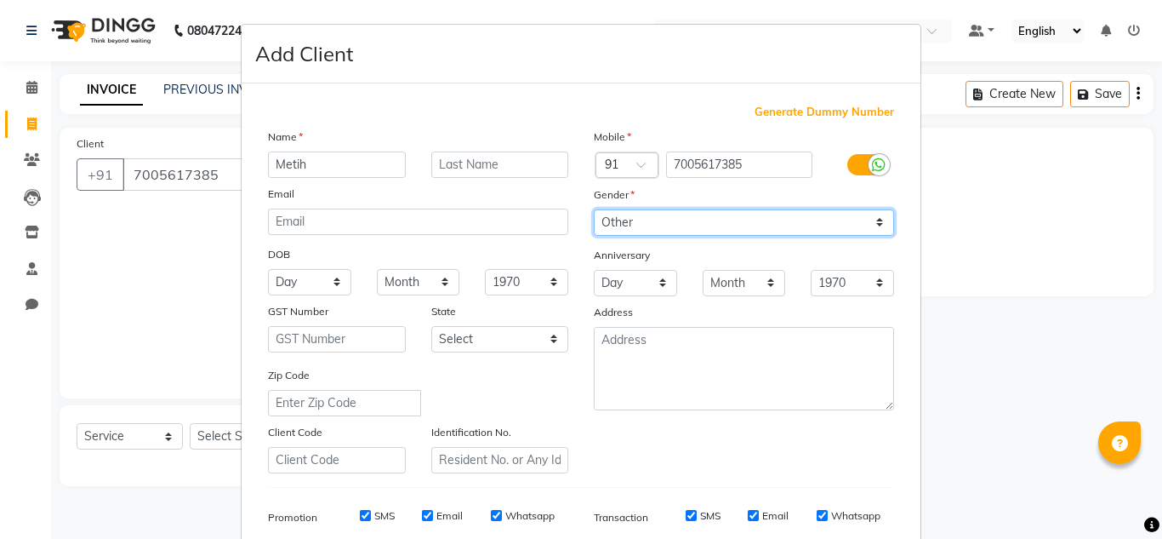
select select "[DEMOGRAPHIC_DATA]"
click at [594, 209] on select "Select [DEMOGRAPHIC_DATA] [DEMOGRAPHIC_DATA] Other Prefer Not To Say" at bounding box center [744, 222] width 300 height 26
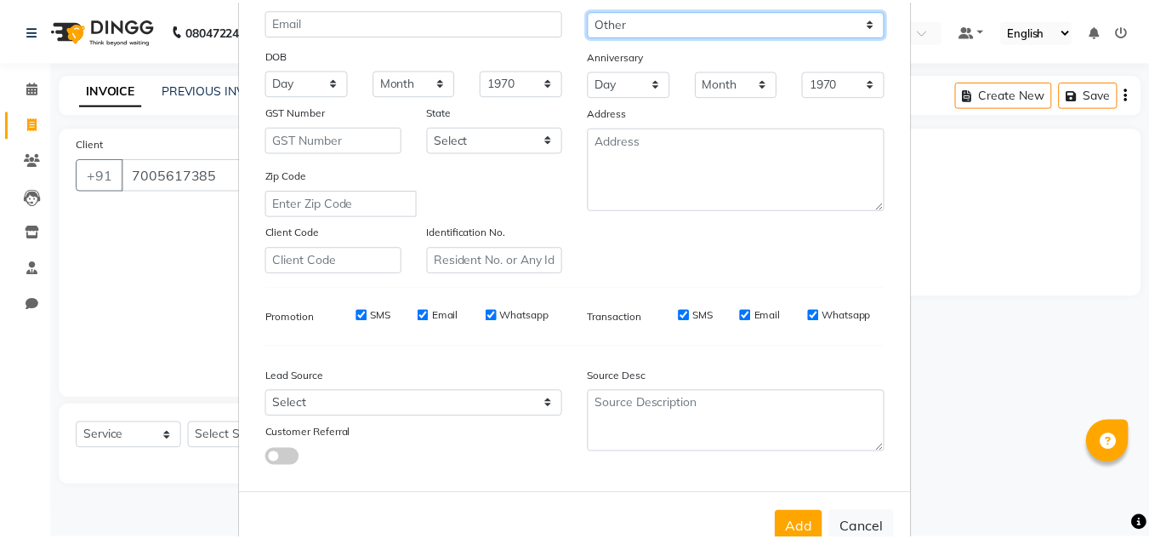
scroll to position [247, 0]
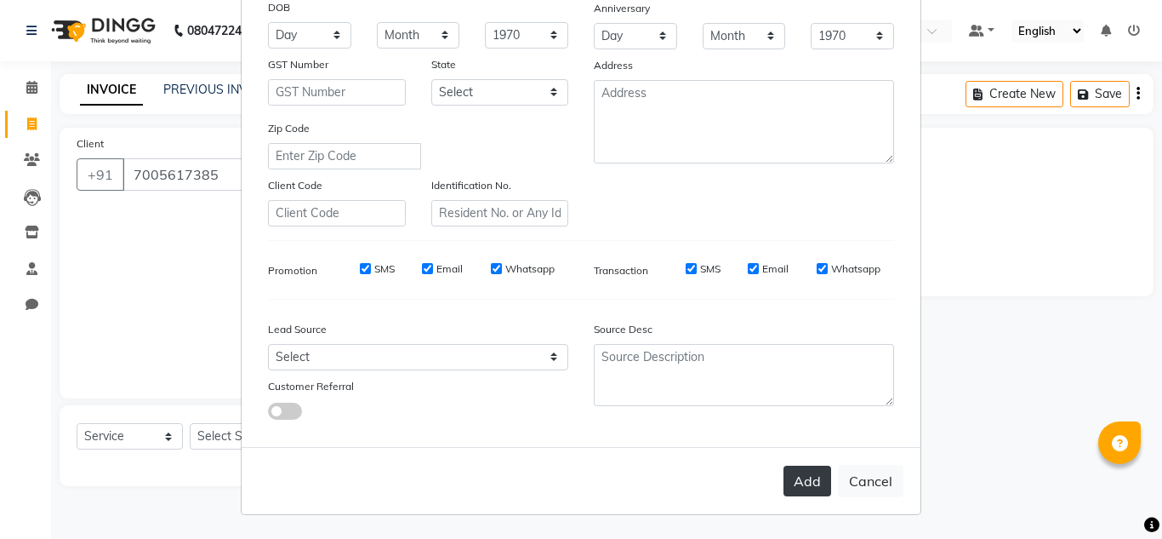
click at [799, 486] on button "Add" at bounding box center [808, 480] width 48 height 31
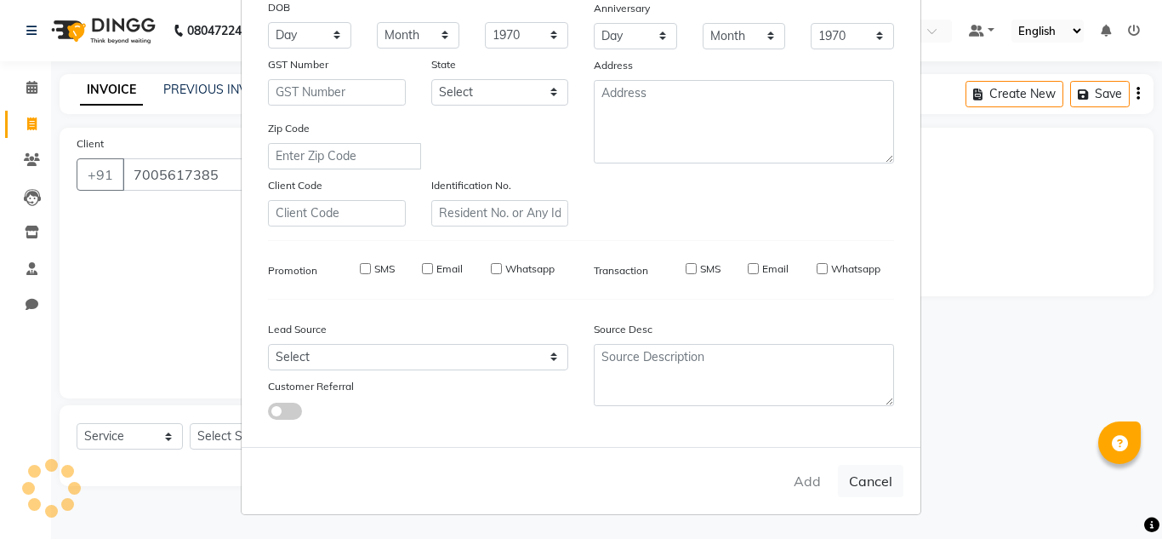
select select
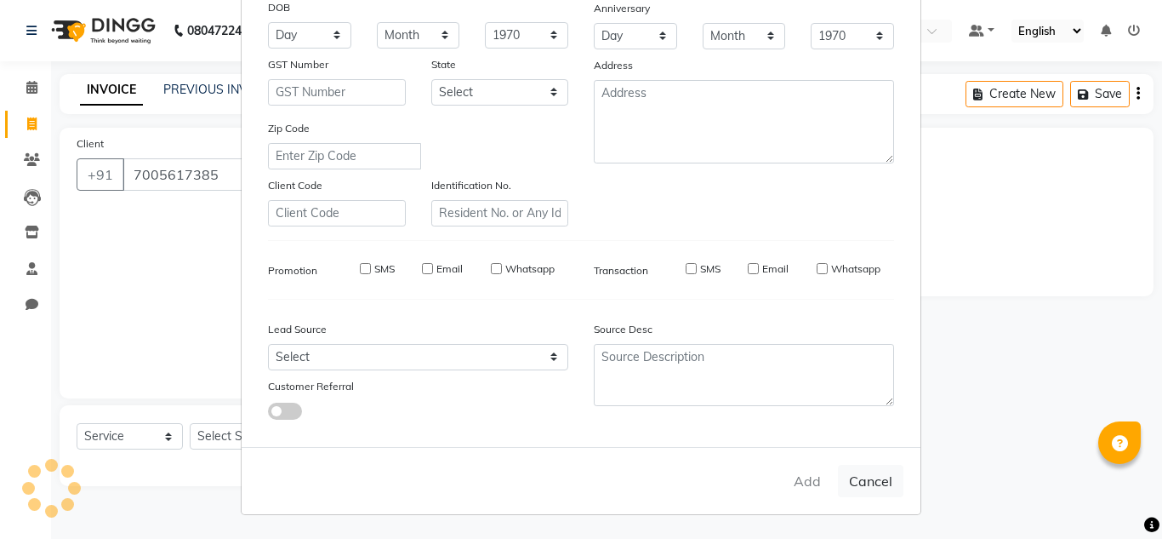
select select
checkbox input "false"
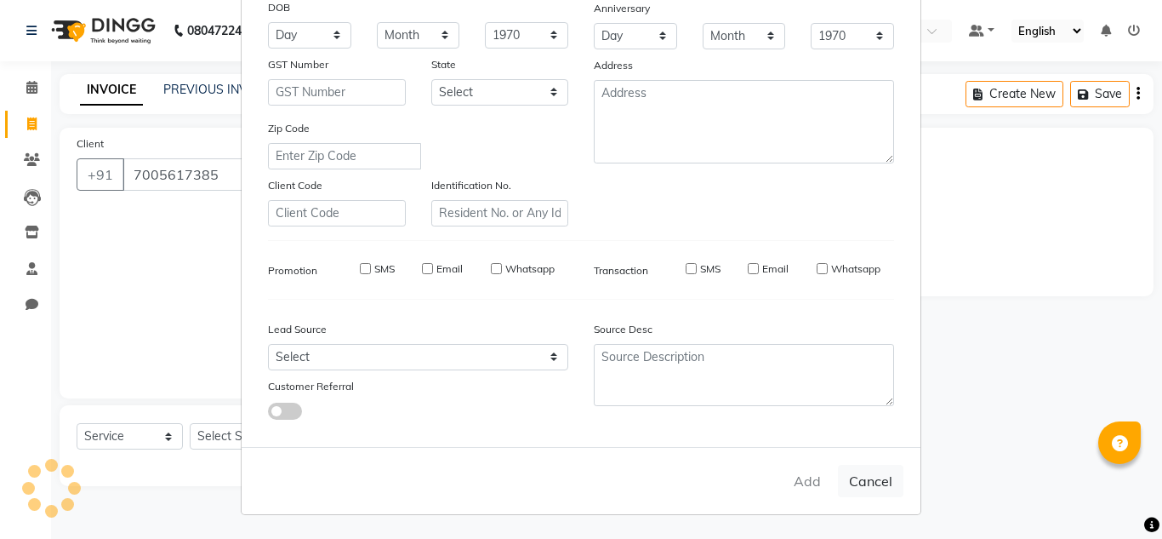
checkbox input "false"
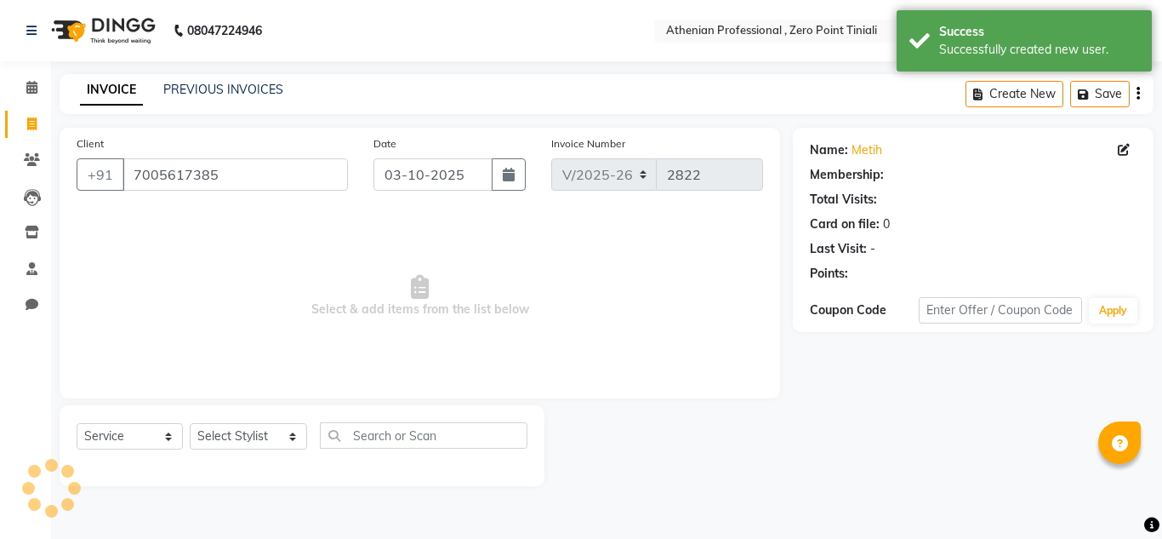
select select "1: Object"
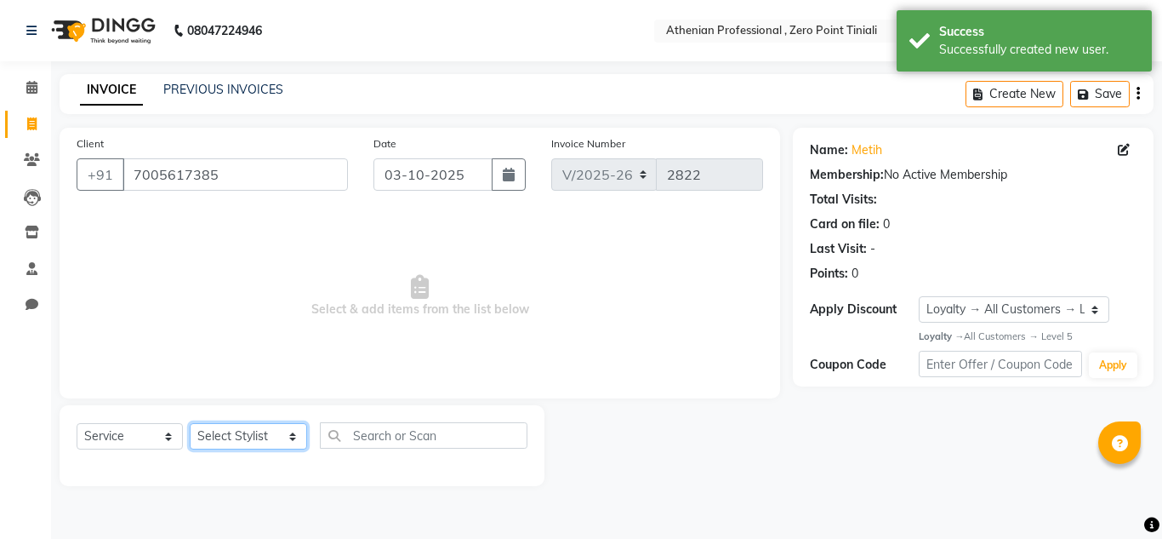
click at [254, 442] on select "Select Stylist [PERSON_NAME][MEDICAL_DATA] Admin [PERSON_NAME] BIHAM LINDUM NEM…" at bounding box center [248, 436] width 117 height 26
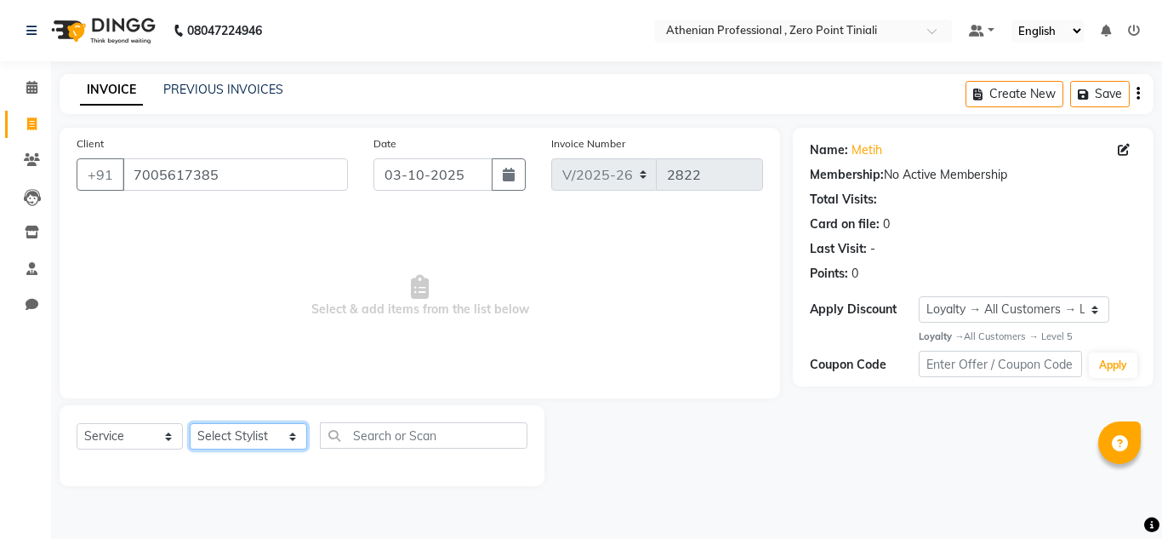
select select "80200"
click at [190, 423] on select "Select Stylist [PERSON_NAME][MEDICAL_DATA] Admin [PERSON_NAME] BIHAM LINDUM NEM…" at bounding box center [248, 436] width 117 height 26
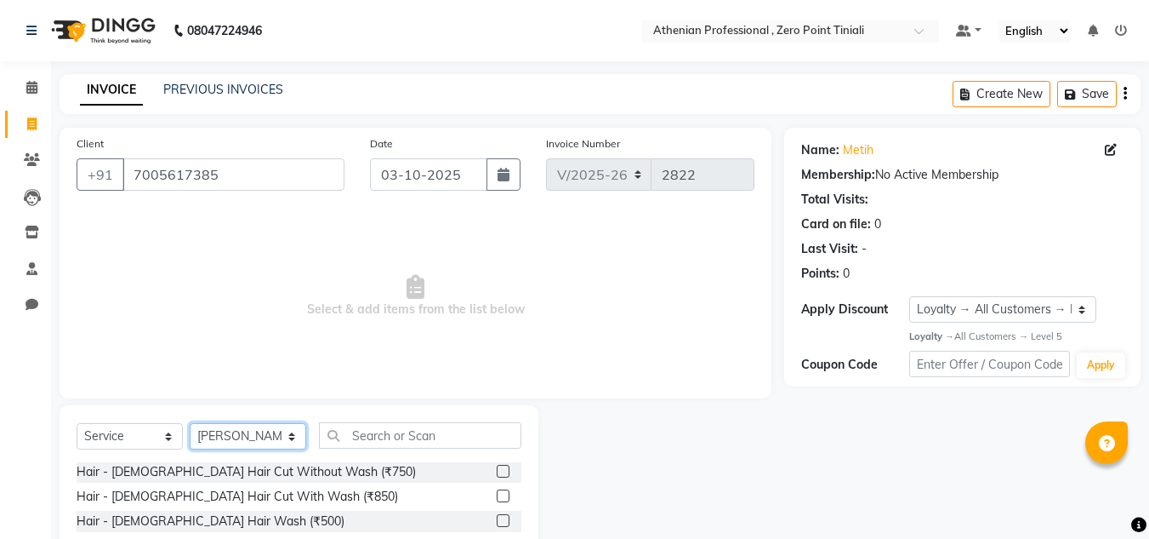
scroll to position [51, 0]
click at [497, 499] on label at bounding box center [503, 494] width 13 height 13
click at [497, 499] on input "checkbox" at bounding box center [502, 495] width 11 height 11
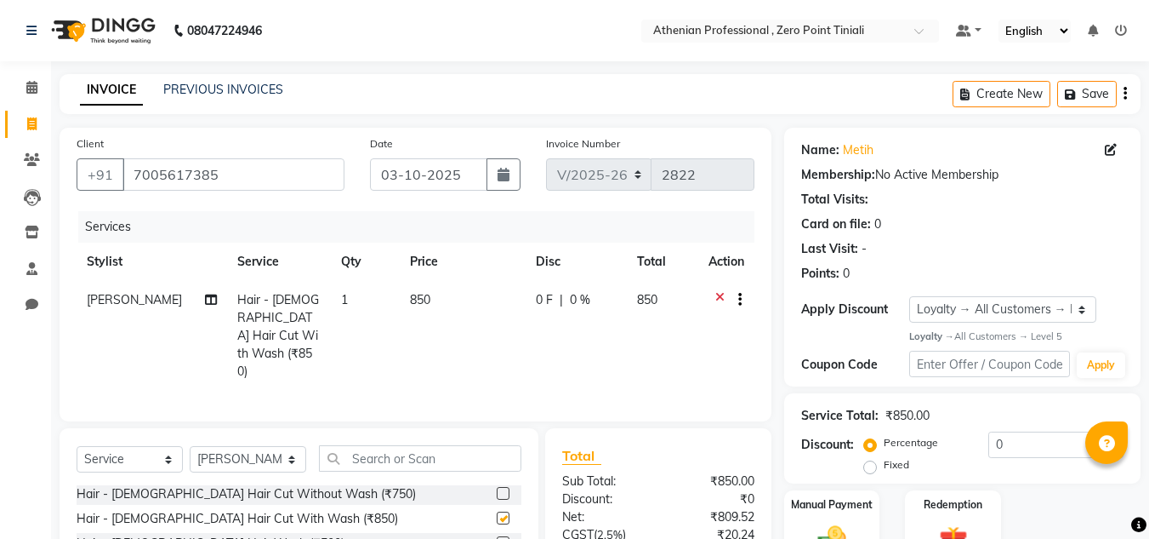
checkbox input "false"
click at [258, 446] on select "Select Stylist [PERSON_NAME][MEDICAL_DATA] Admin [PERSON_NAME] BIHAM LINDUM NEM…" at bounding box center [248, 459] width 117 height 26
click at [190, 446] on select "Select Stylist [PERSON_NAME][MEDICAL_DATA] Admin [PERSON_NAME] BIHAM LINDUM NEM…" at bounding box center [248, 459] width 117 height 26
click at [242, 446] on select "Select Stylist [PERSON_NAME][MEDICAL_DATA] Admin [PERSON_NAME] BIHAM LINDUM NEM…" at bounding box center [248, 459] width 117 height 26
select select "92479"
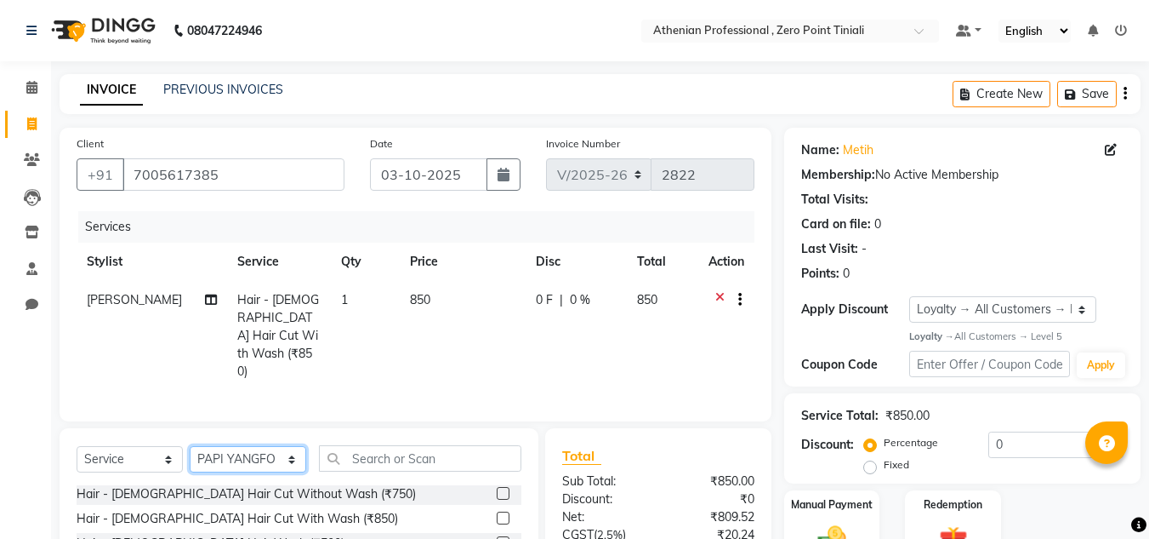
click at [190, 446] on select "Select Stylist [PERSON_NAME][MEDICAL_DATA] Admin [PERSON_NAME] BIHAM LINDUM NEM…" at bounding box center [248, 459] width 117 height 26
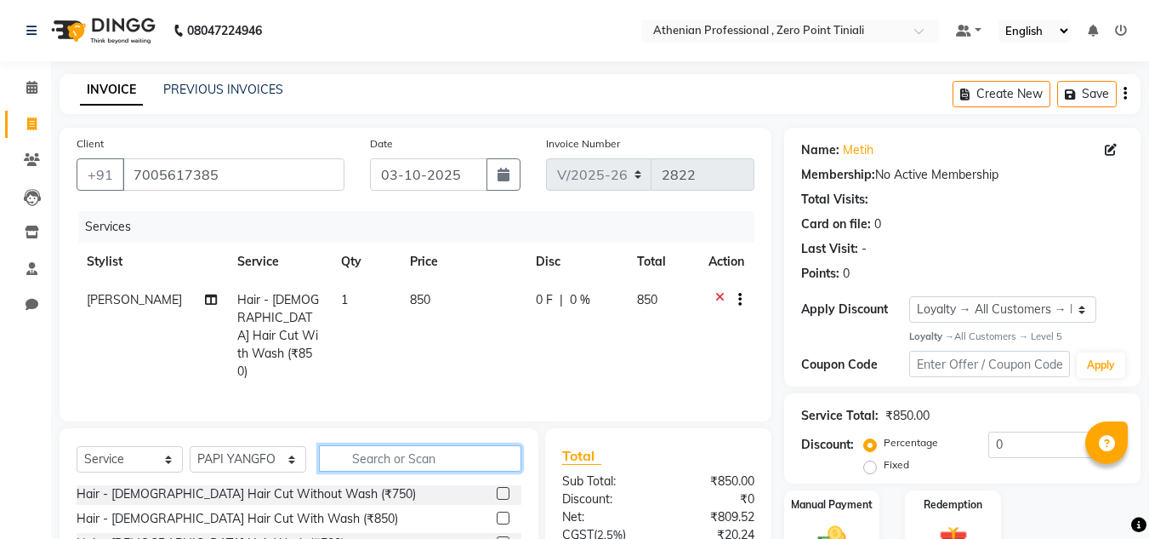
click at [406, 445] on input "text" at bounding box center [420, 458] width 202 height 26
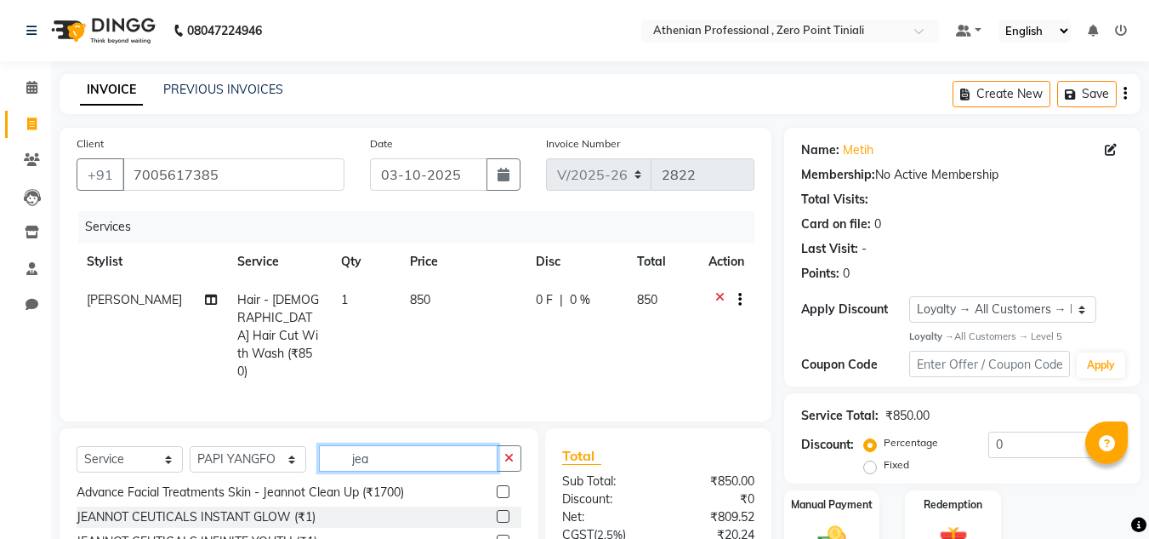
scroll to position [143, 0]
type input "jea"
click at [497, 483] on label at bounding box center [503, 489] width 13 height 13
click at [497, 485] on input "checkbox" at bounding box center [502, 490] width 11 height 11
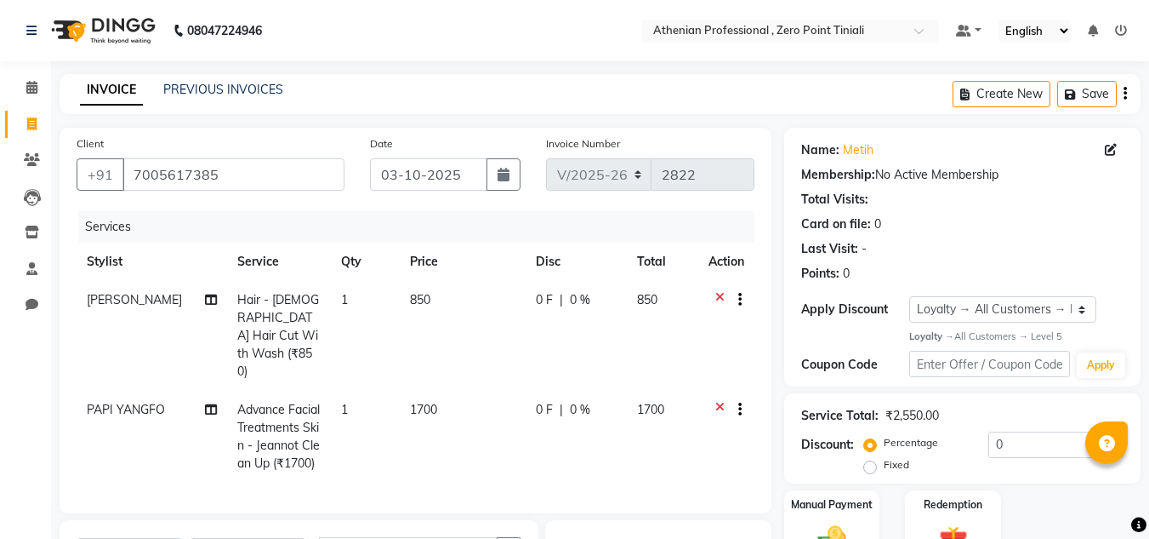
checkbox input "false"
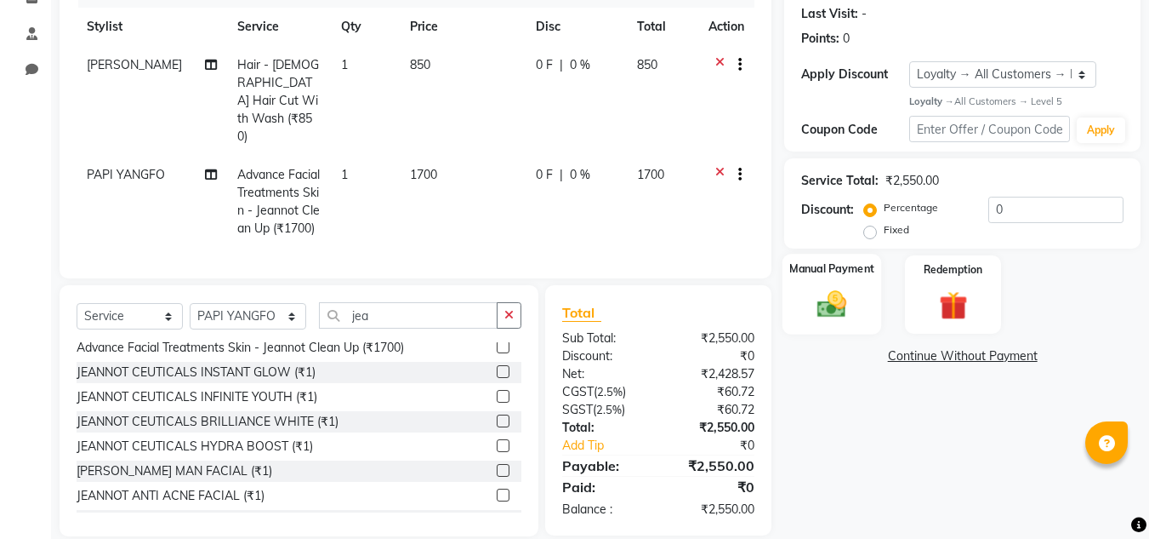
click at [841, 316] on img at bounding box center [832, 305] width 48 height 34
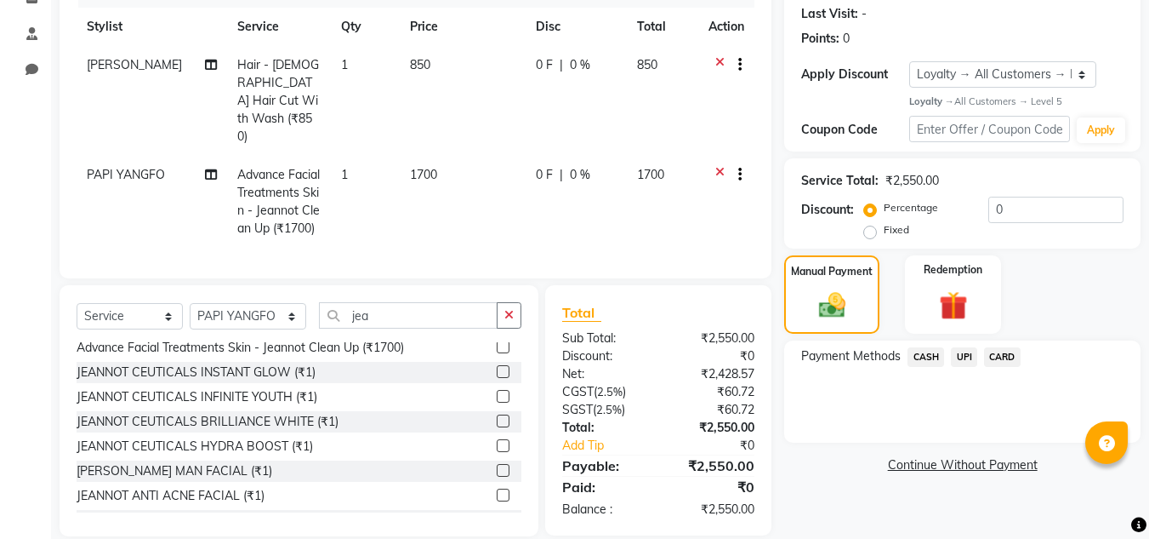
click at [962, 363] on span "UPI" at bounding box center [964, 357] width 26 height 20
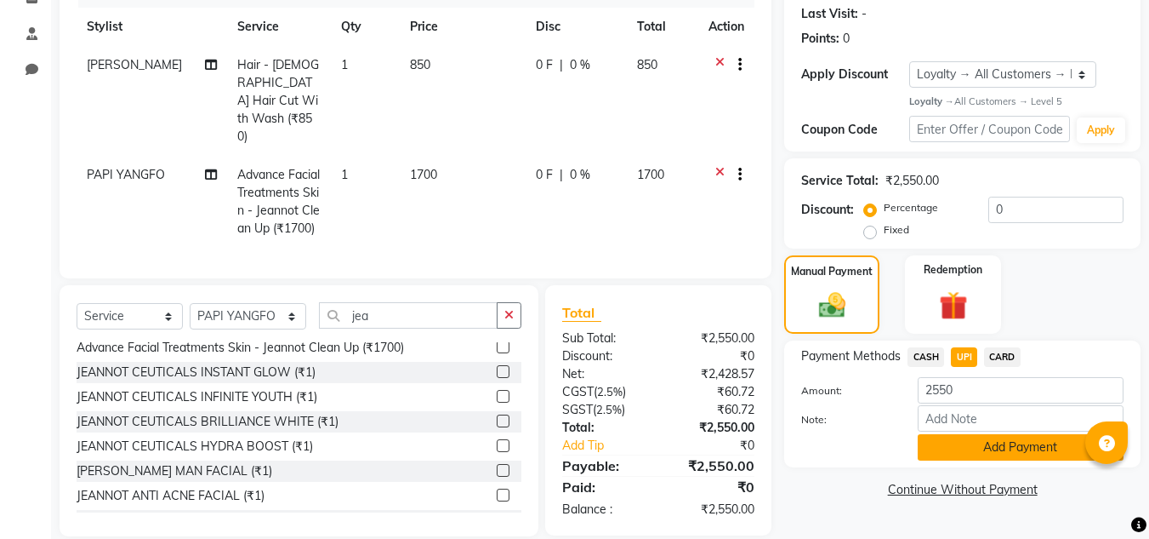
click at [954, 456] on button "Add Payment" at bounding box center [1021, 447] width 206 height 26
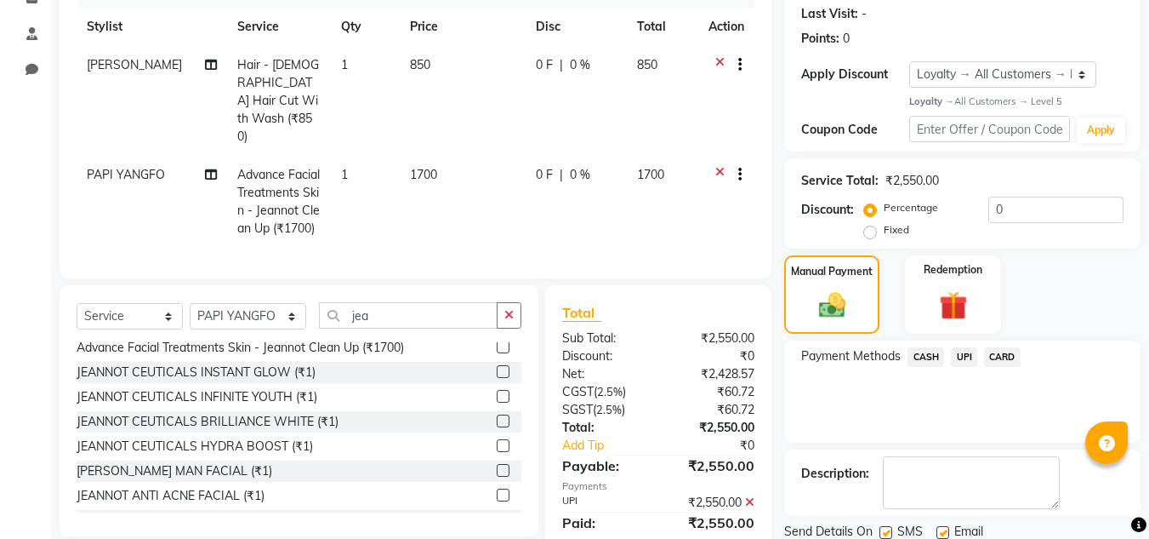
scroll to position [372, 0]
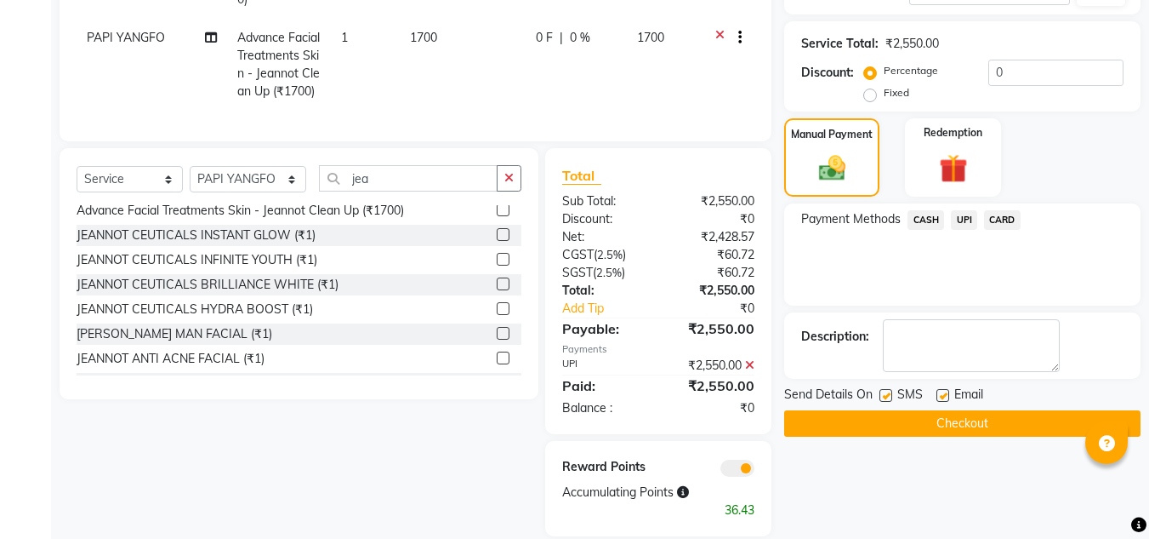
click at [961, 419] on button "Checkout" at bounding box center [962, 423] width 356 height 26
